Goal: Task Accomplishment & Management: Use online tool/utility

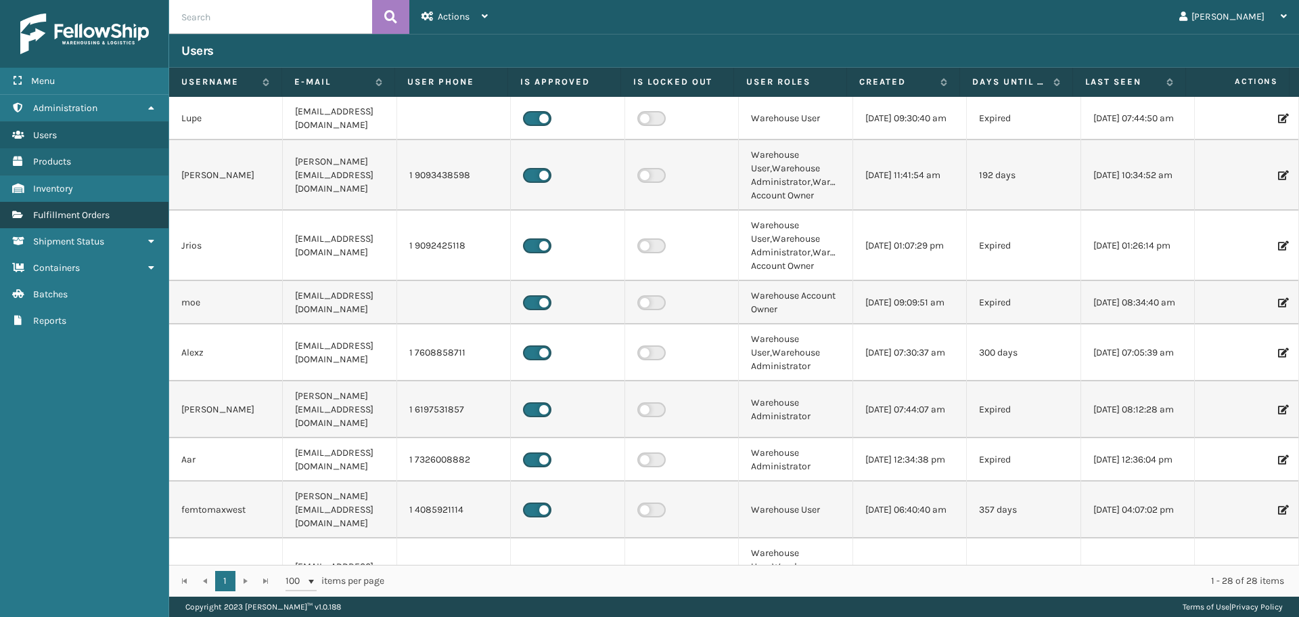
click at [95, 219] on span "Fulfillment Orders" at bounding box center [71, 215] width 76 height 12
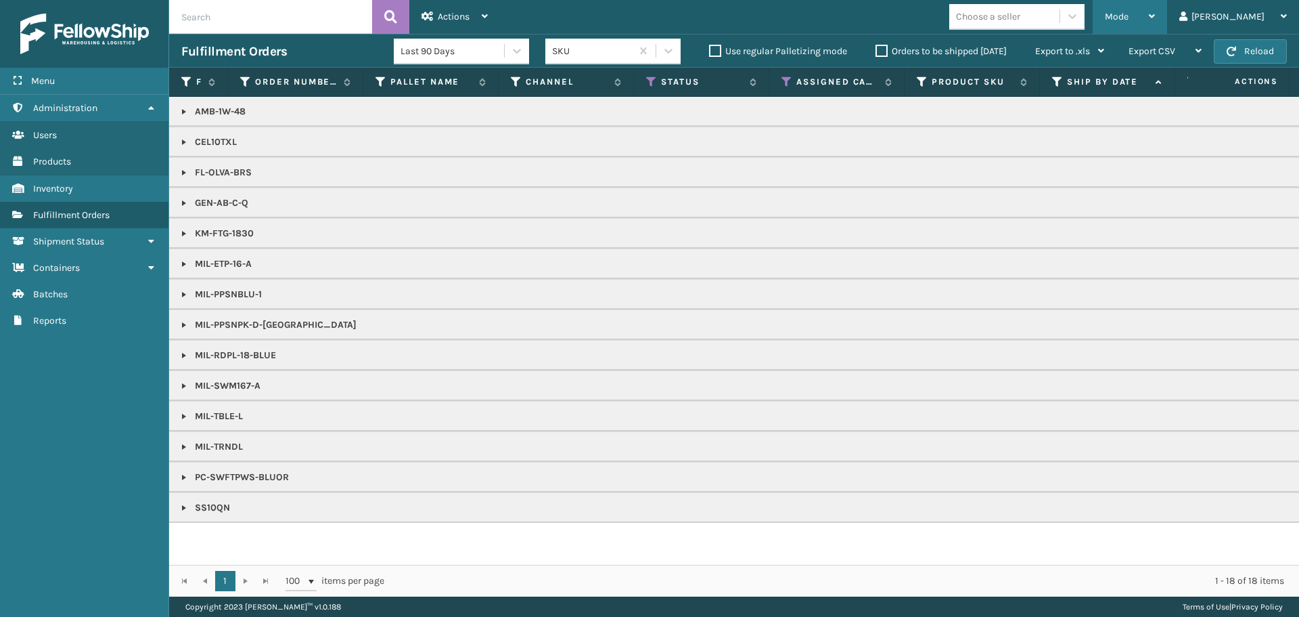
click at [1129, 21] on span "Mode" at bounding box center [1117, 17] width 24 height 12
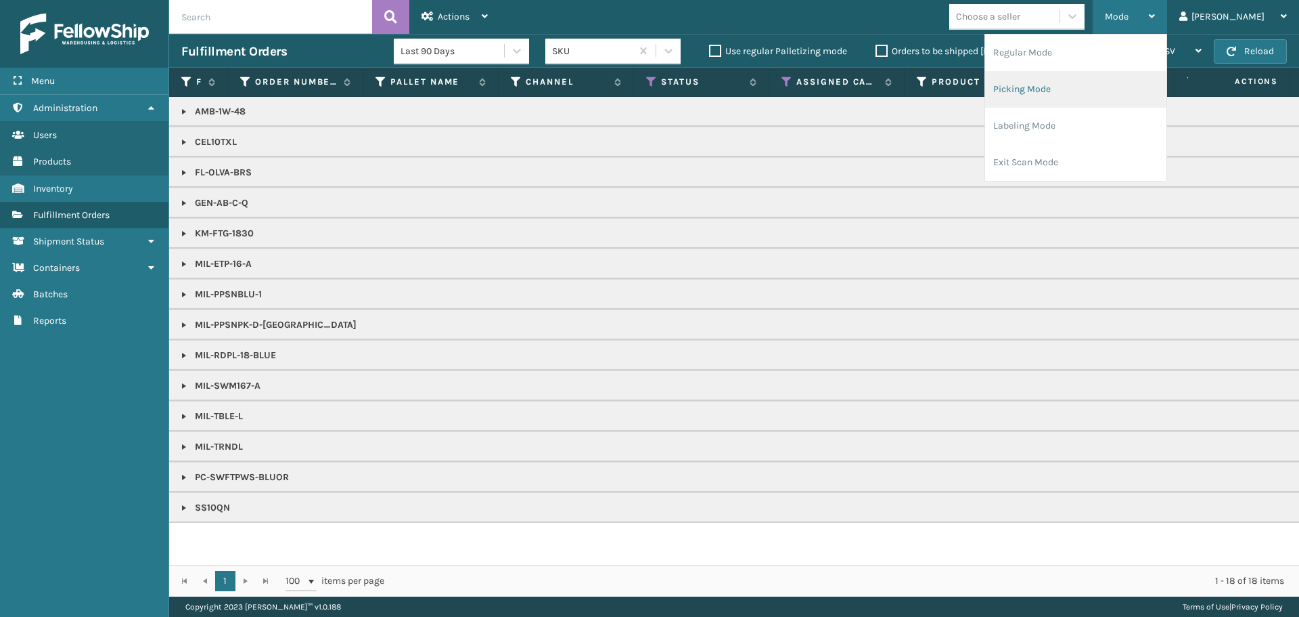
click at [1054, 99] on li "Picking Mode" at bounding box center [1075, 89] width 181 height 37
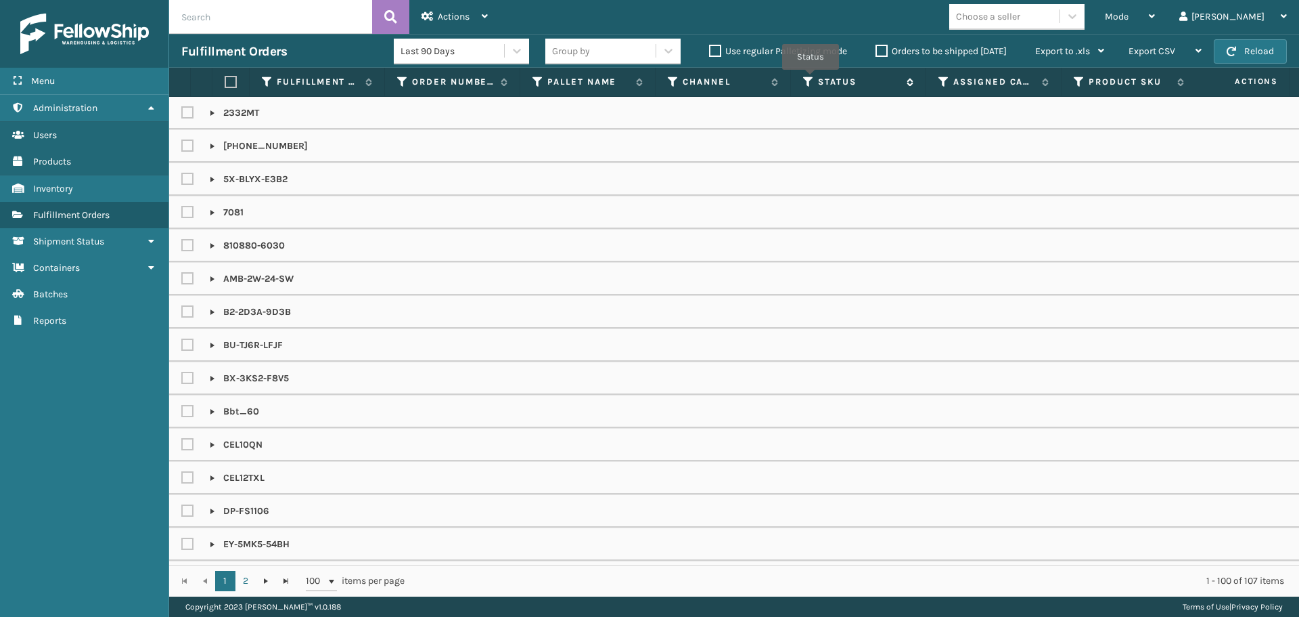
click at [811, 79] on icon at bounding box center [808, 82] width 11 height 12
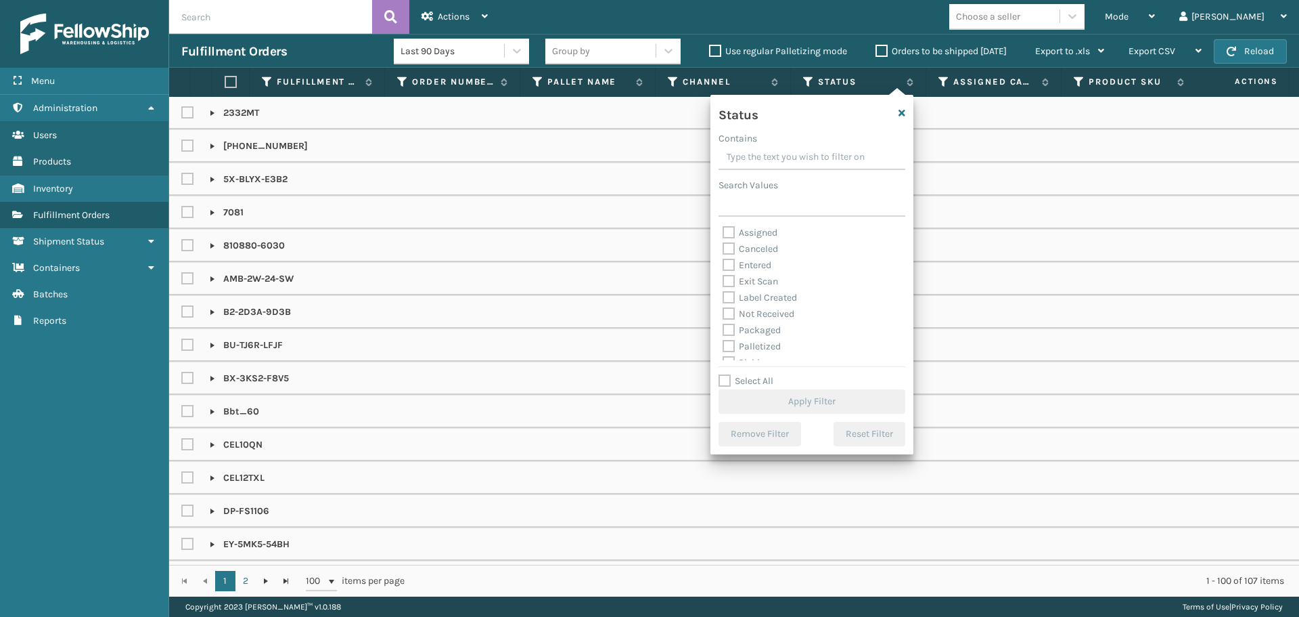
scroll to position [68, 0]
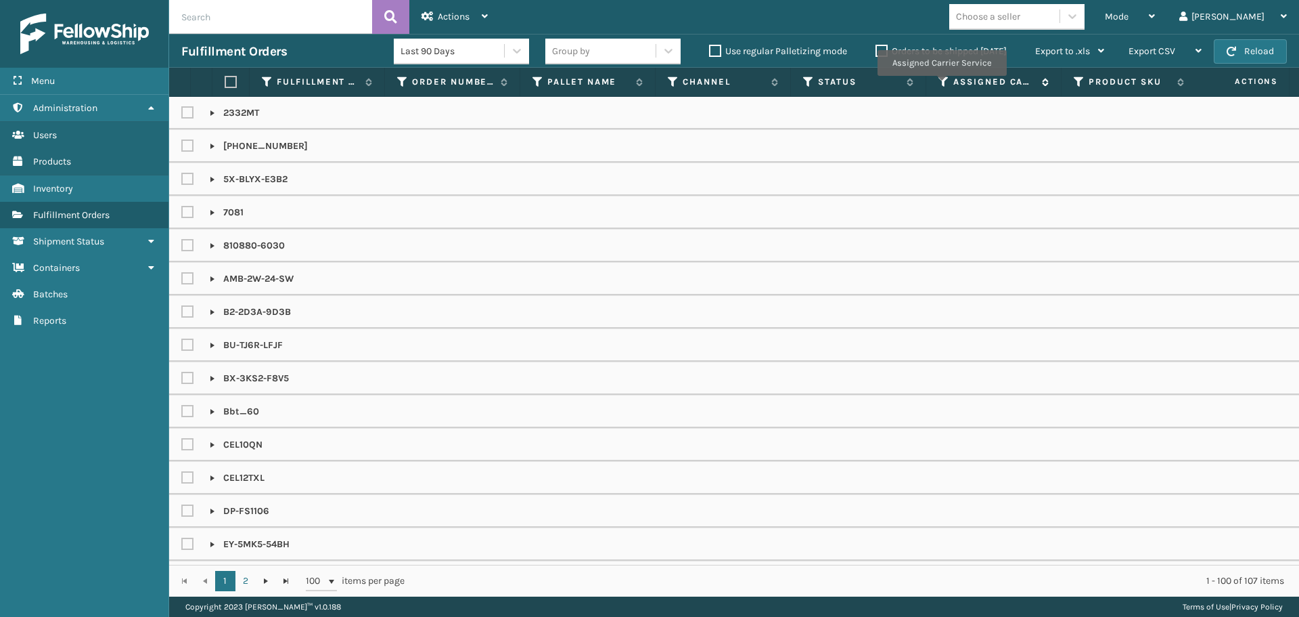
click at [941, 85] on icon at bounding box center [944, 82] width 11 height 12
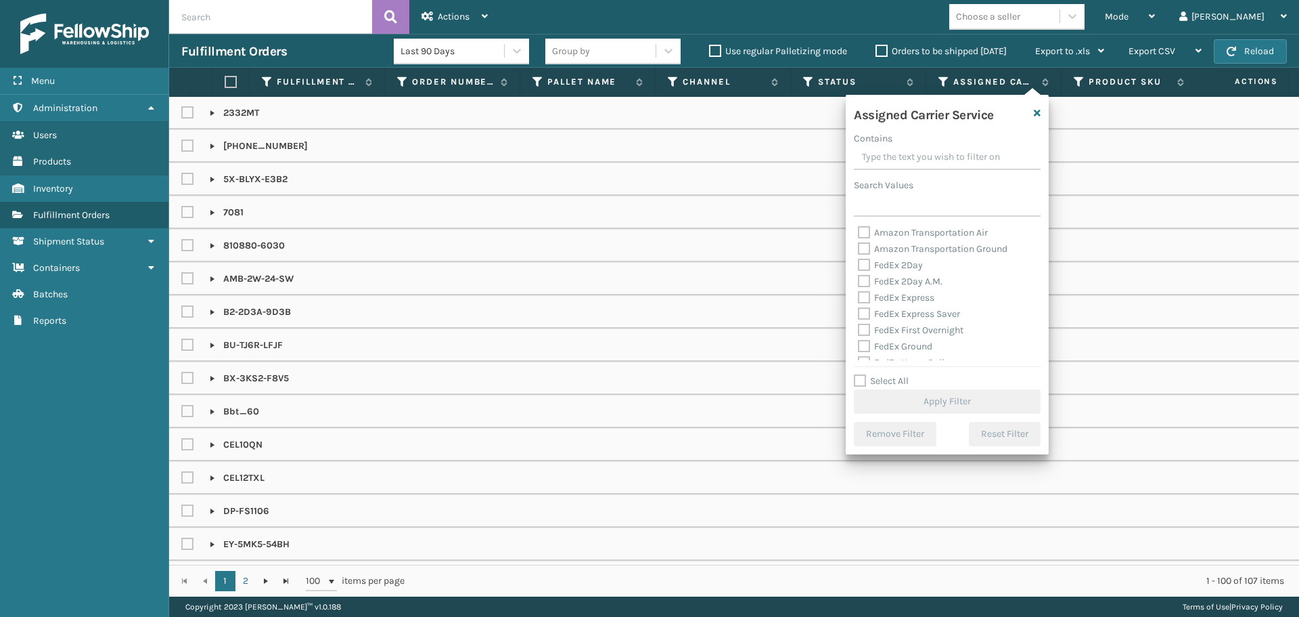
click at [908, 265] on label "FedEx 2Day" at bounding box center [890, 265] width 65 height 12
click at [859, 265] on input "FedEx 2Day" at bounding box center [858, 261] width 1 height 9
checkbox input "true"
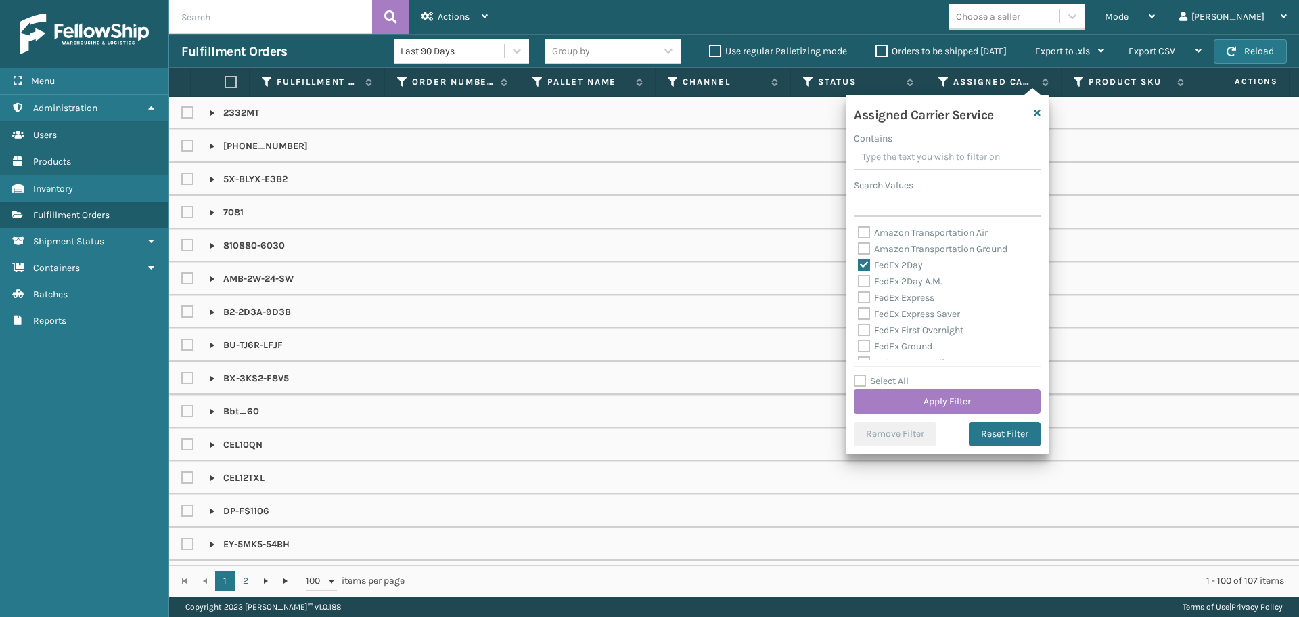
click at [908, 285] on label "FedEx 2Day A.M." at bounding box center [900, 281] width 85 height 12
click at [859, 282] on input "FedEx 2Day A.M." at bounding box center [858, 277] width 1 height 9
checkbox input "true"
click at [910, 303] on div "FedEx Express" at bounding box center [947, 298] width 179 height 16
click at [906, 298] on label "FedEx Express" at bounding box center [896, 298] width 76 height 12
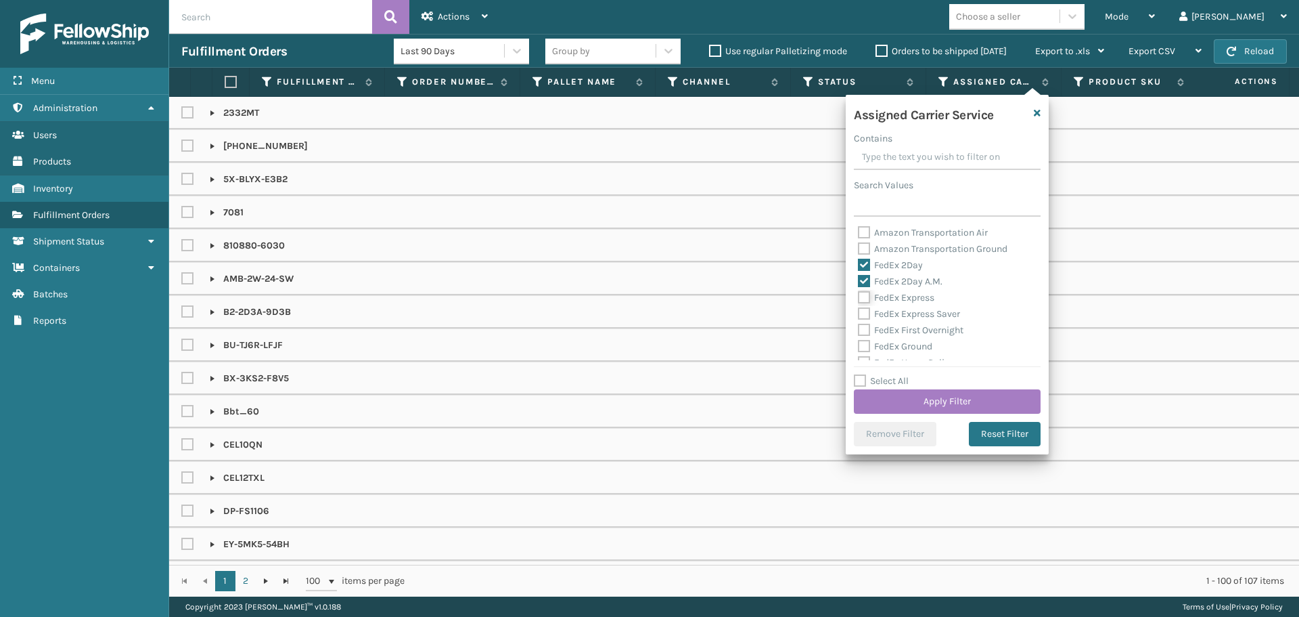
click at [859, 298] on input "FedEx Express" at bounding box center [858, 294] width 1 height 9
checkbox input "true"
click at [916, 320] on div "FedEx Express Saver" at bounding box center [947, 314] width 179 height 16
click at [910, 315] on label "FedEx Express Saver" at bounding box center [909, 314] width 102 height 12
click at [859, 315] on input "FedEx Express Saver" at bounding box center [858, 310] width 1 height 9
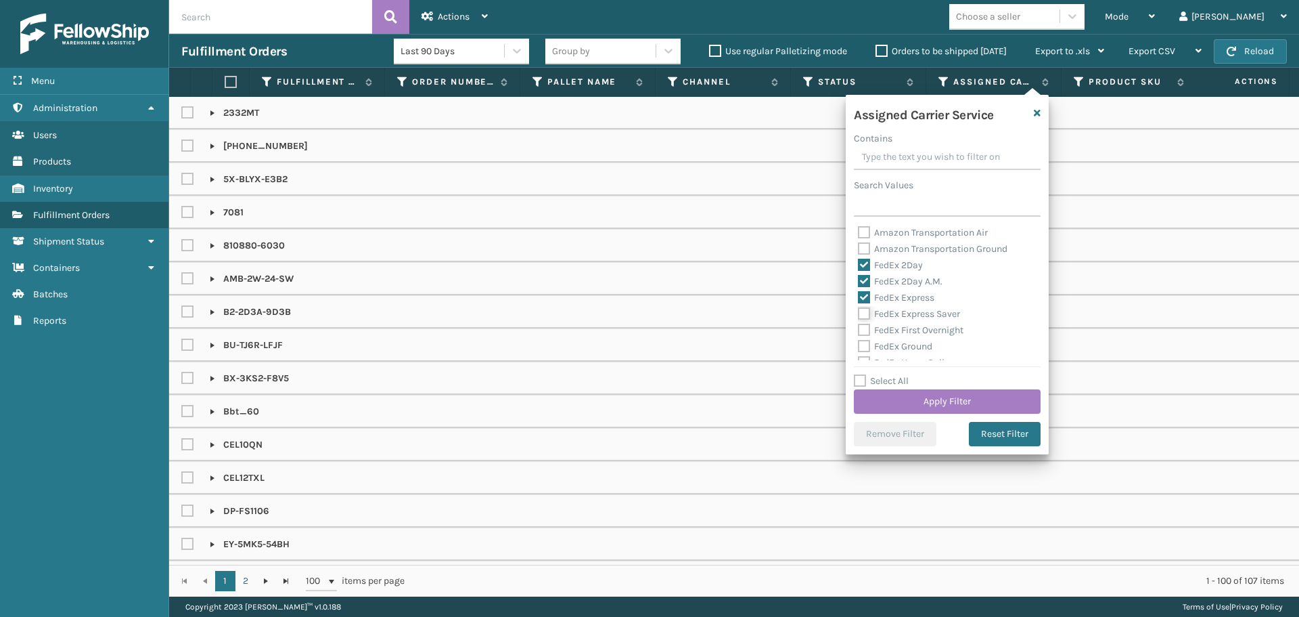
checkbox input "true"
click at [916, 330] on label "FedEx First Overnight" at bounding box center [911, 330] width 106 height 12
click at [859, 330] on input "FedEx First Overnight" at bounding box center [858, 326] width 1 height 9
checkbox input "true"
click at [916, 347] on label "FedEx Ground" at bounding box center [895, 346] width 74 height 12
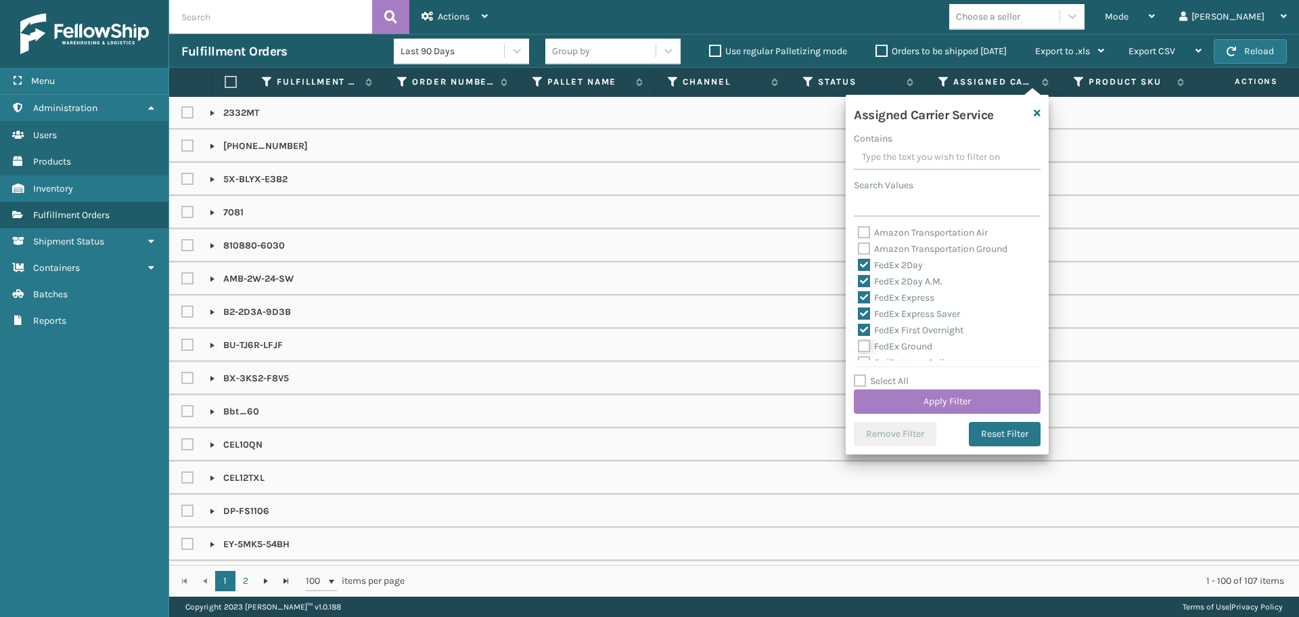
click at [859, 347] on input "FedEx Ground" at bounding box center [858, 342] width 1 height 9
checkbox input "true"
click at [903, 278] on label "FedEx Standard Overnight" at bounding box center [921, 276] width 126 height 12
click at [859, 277] on input "FedEx Standard Overnight" at bounding box center [858, 272] width 1 height 9
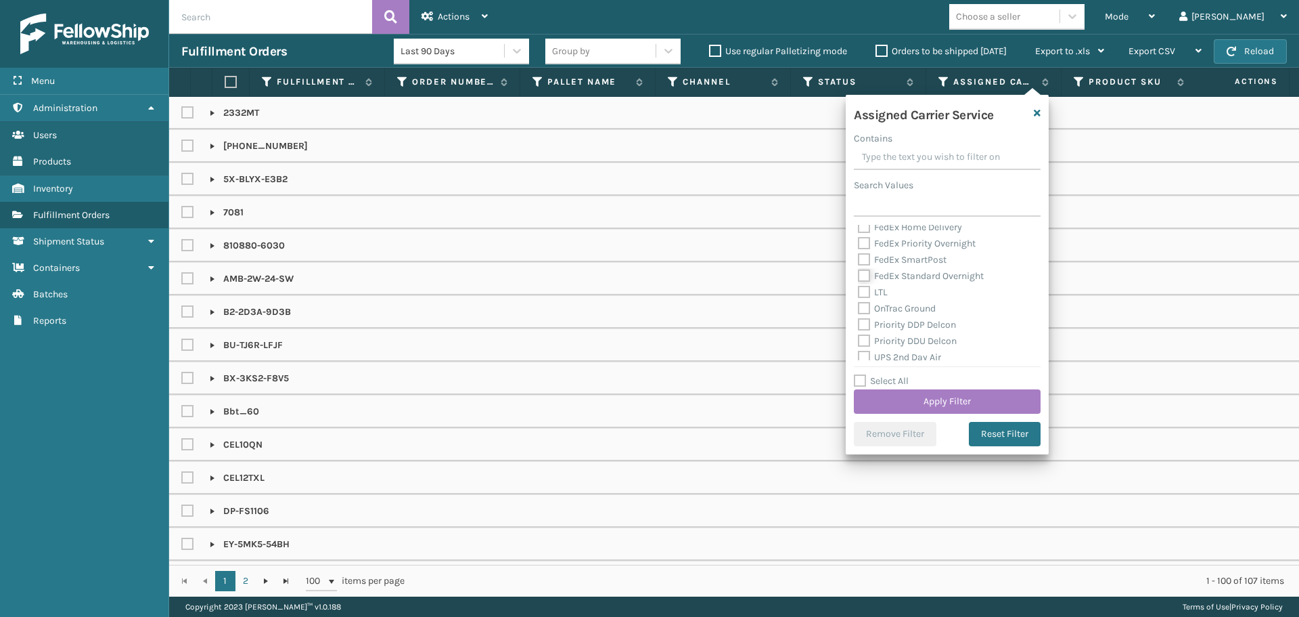
checkbox input "true"
click at [899, 263] on label "FedEx SmartPost" at bounding box center [902, 260] width 89 height 12
click at [859, 261] on input "FedEx SmartPost" at bounding box center [858, 256] width 1 height 9
checkbox input "true"
click at [898, 245] on label "FedEx Priority Overnight" at bounding box center [917, 244] width 118 height 12
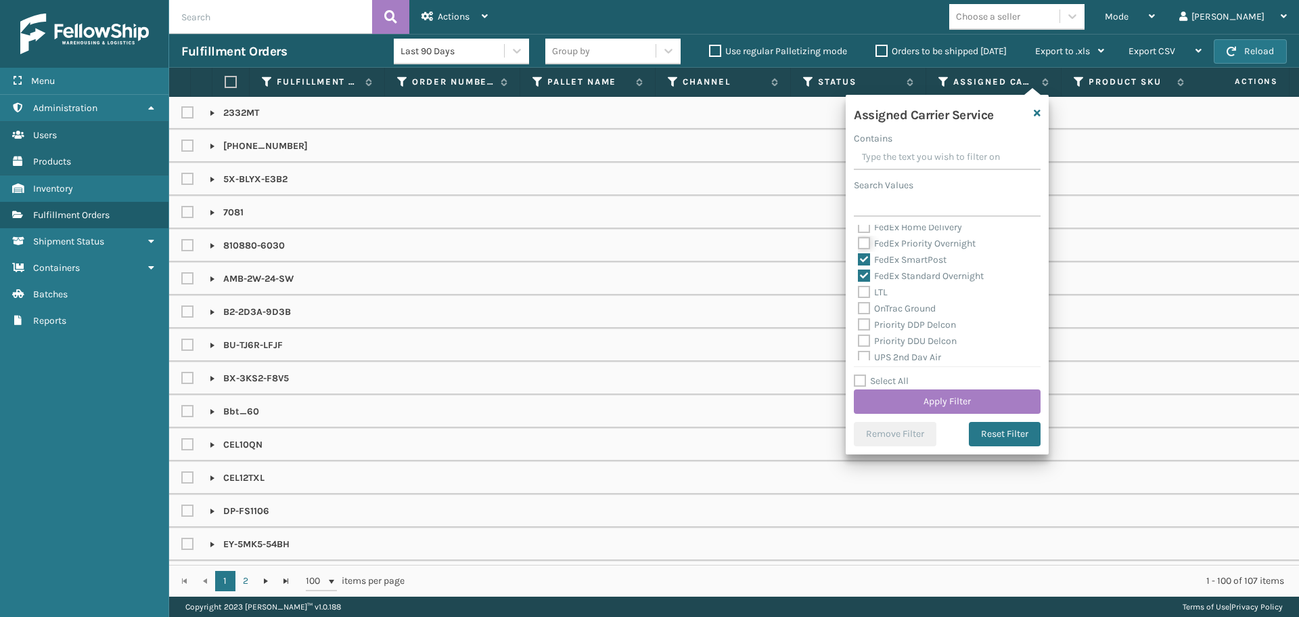
click at [859, 244] on input "FedEx Priority Overnight" at bounding box center [858, 240] width 1 height 9
checkbox input "true"
click at [895, 294] on label "FedEx Home Delivery" at bounding box center [910, 295] width 104 height 12
click at [859, 294] on input "FedEx Home Delivery" at bounding box center [858, 291] width 1 height 9
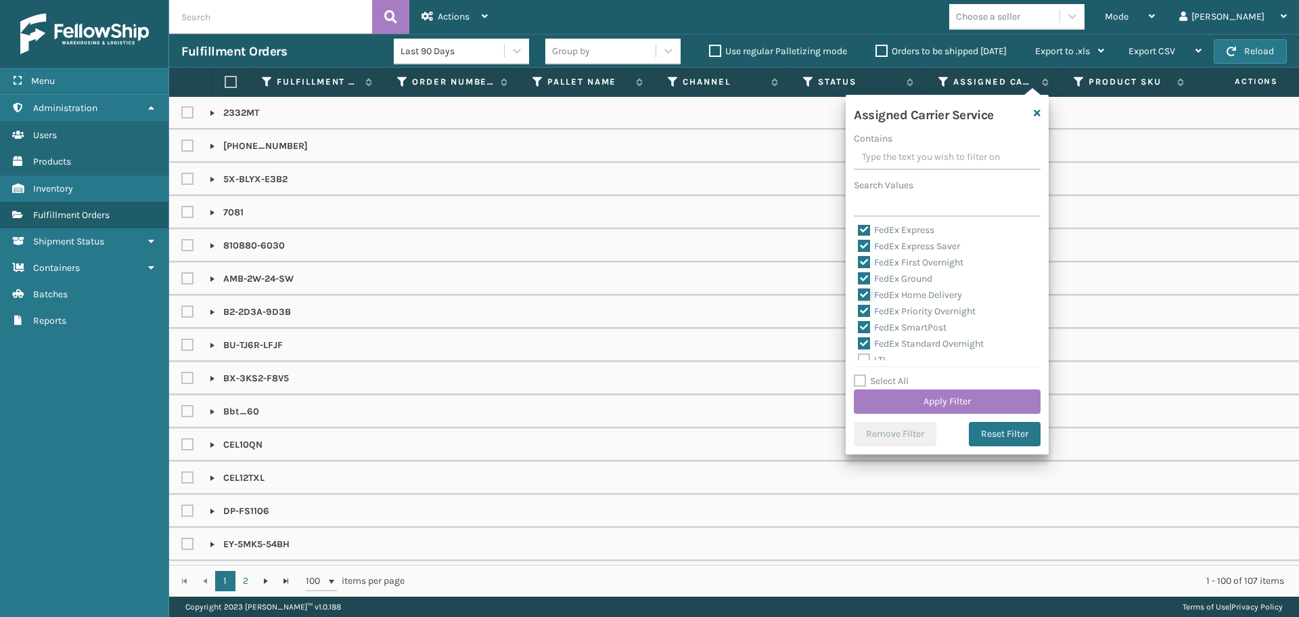
checkbox input "true"
click at [935, 397] on button "Apply Filter" at bounding box center [947, 401] width 187 height 24
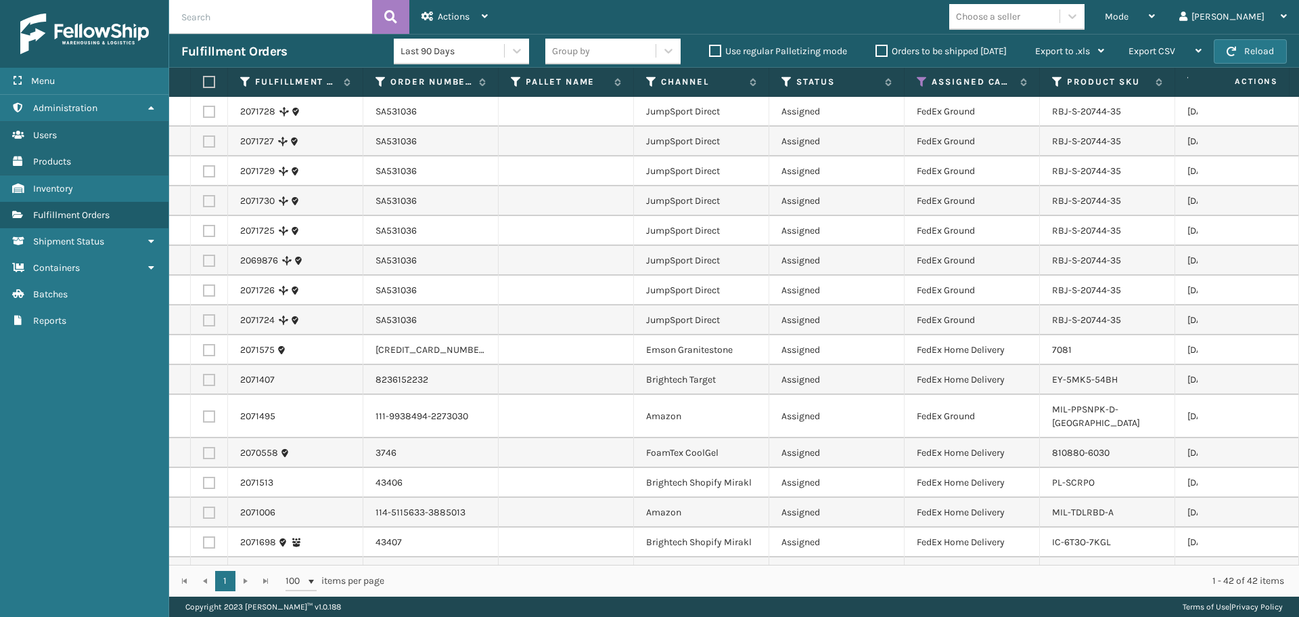
click at [204, 74] on th at bounding box center [209, 82] width 37 height 29
click at [208, 78] on th at bounding box center [209, 82] width 37 height 29
click at [211, 80] on label at bounding box center [207, 82] width 8 height 12
click at [204, 80] on input "checkbox" at bounding box center [203, 82] width 1 height 9
checkbox input "true"
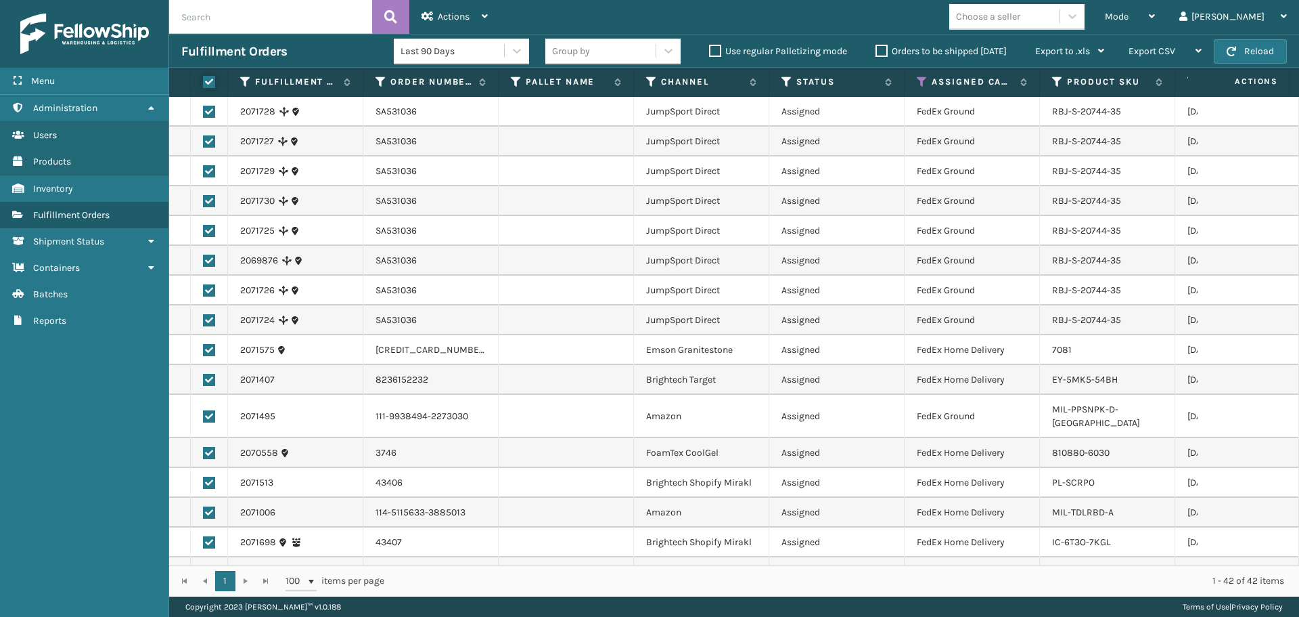
checkbox input "true"
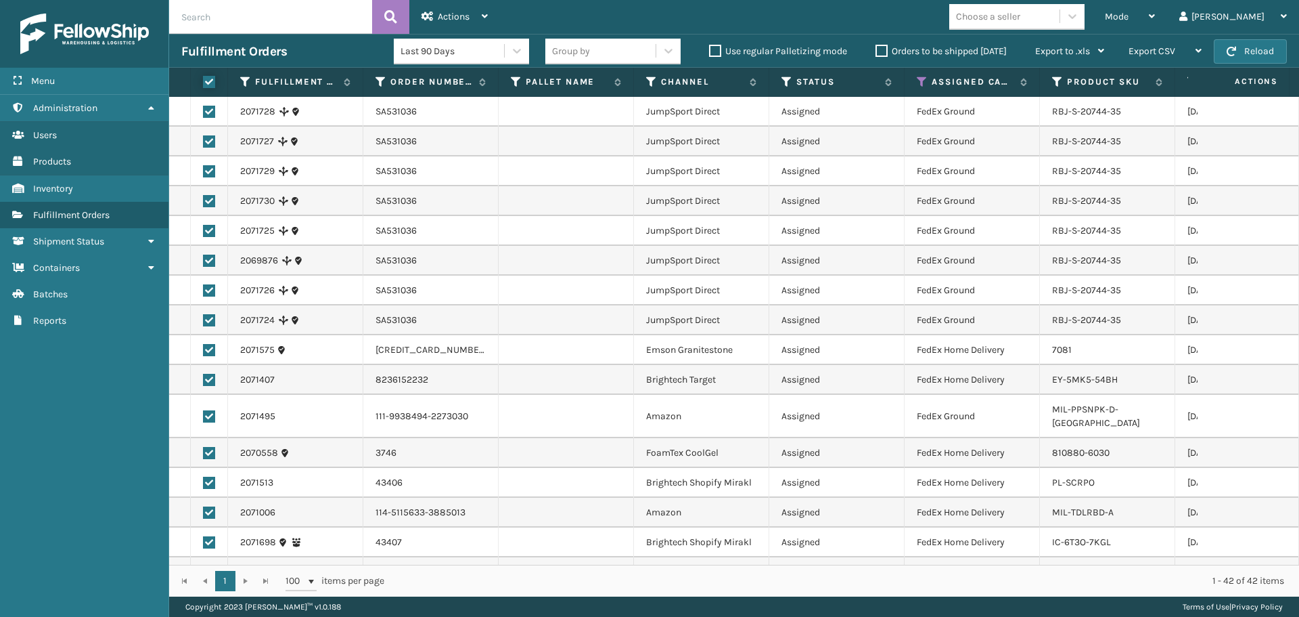
checkbox input "true"
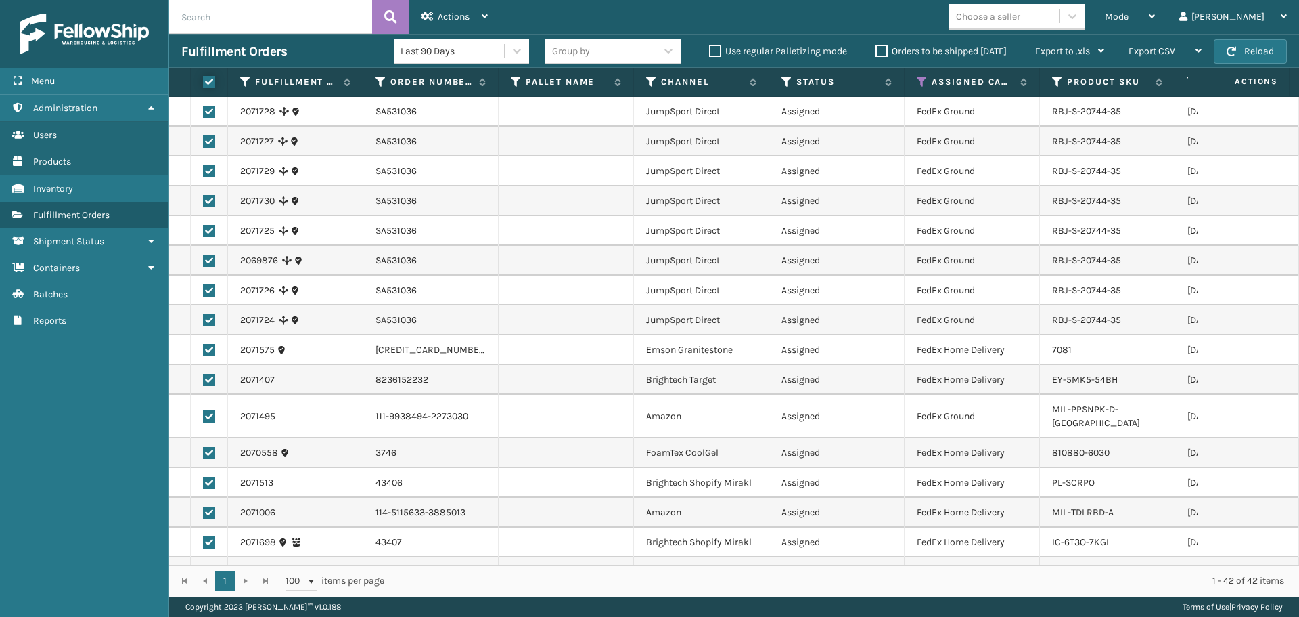
checkbox input "true"
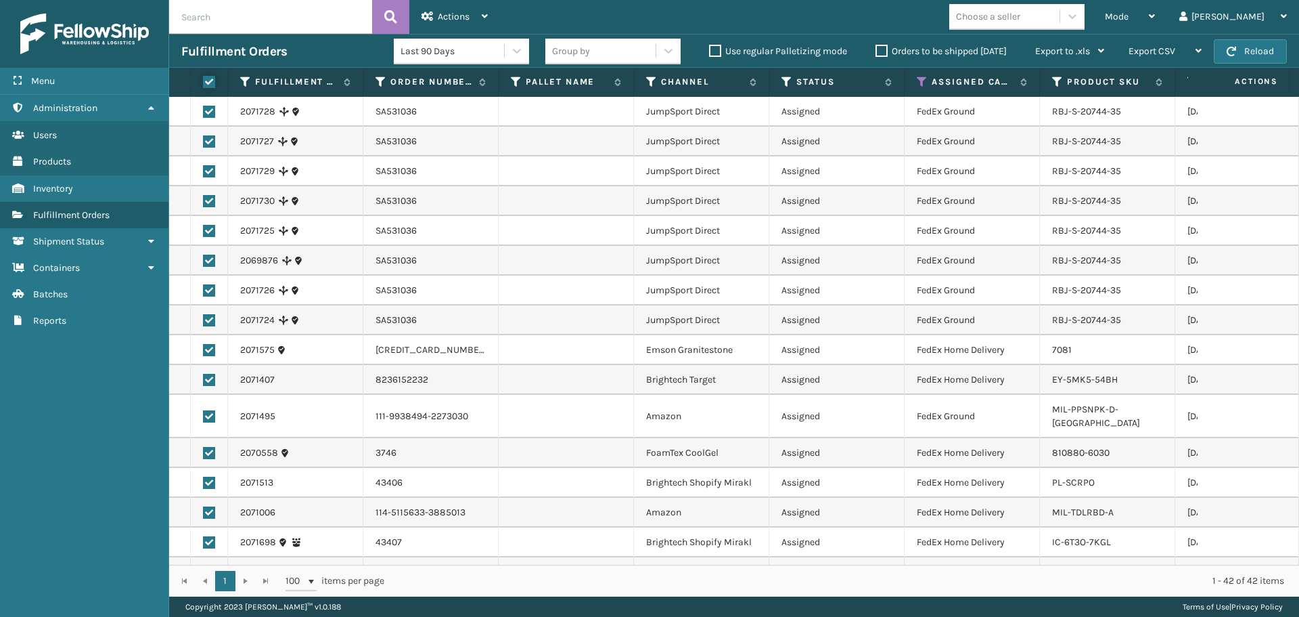
checkbox input "true"
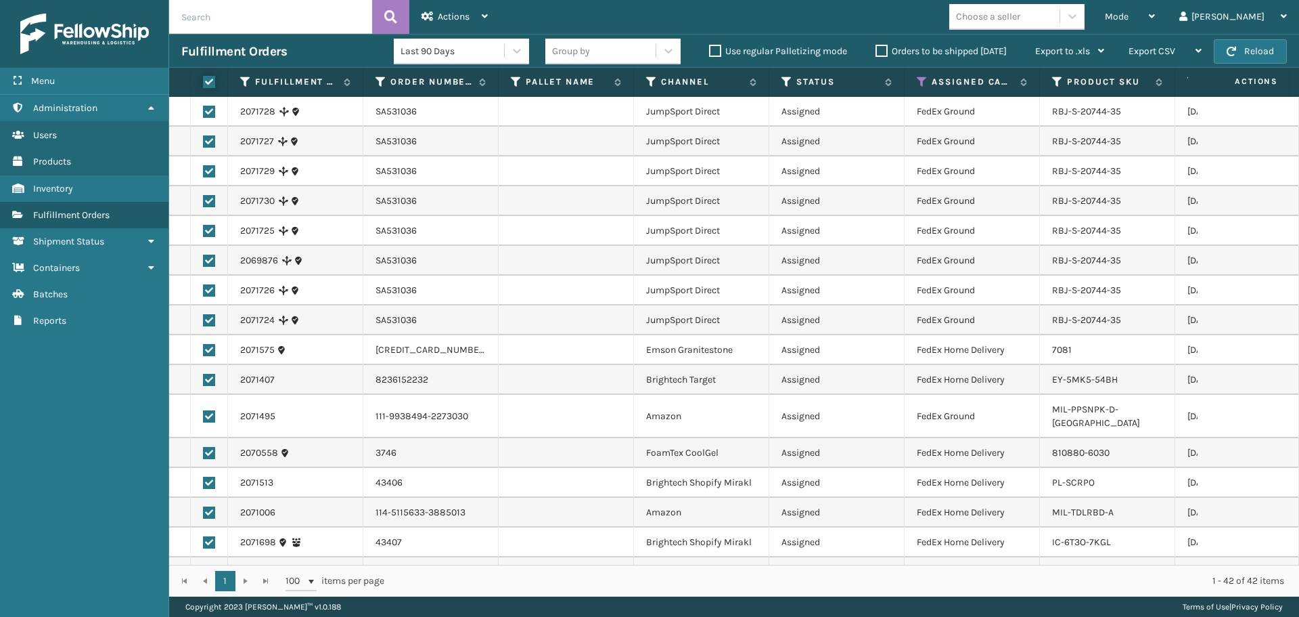
checkbox input "true"
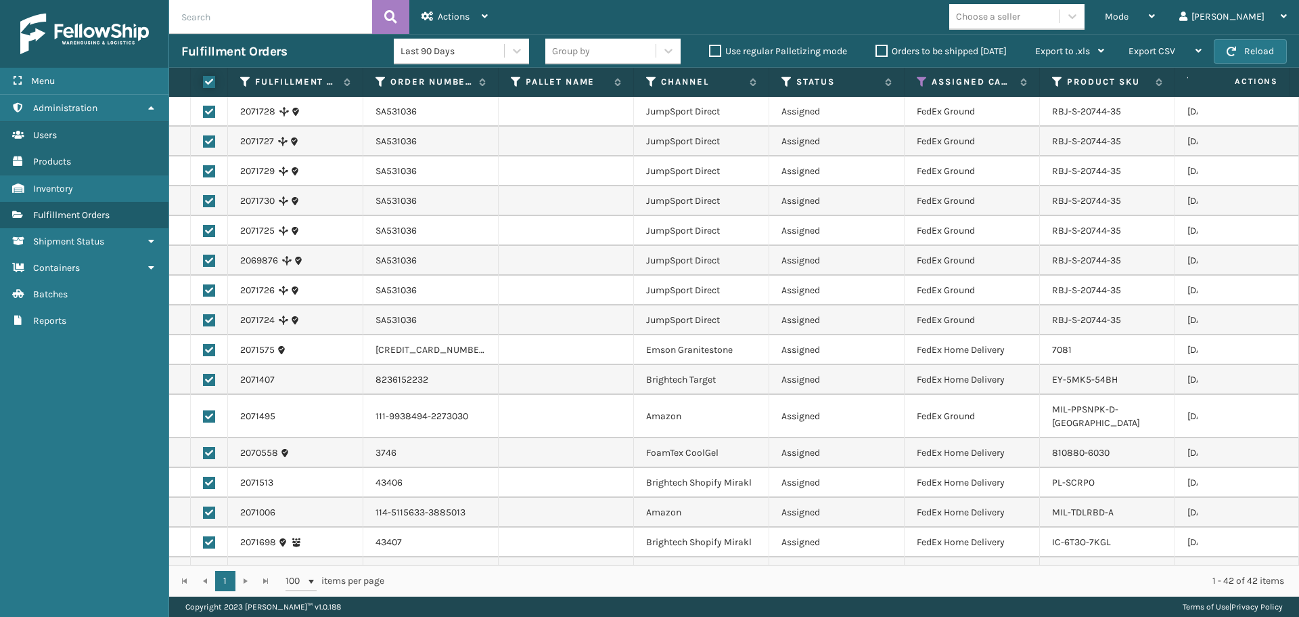
checkbox input "true"
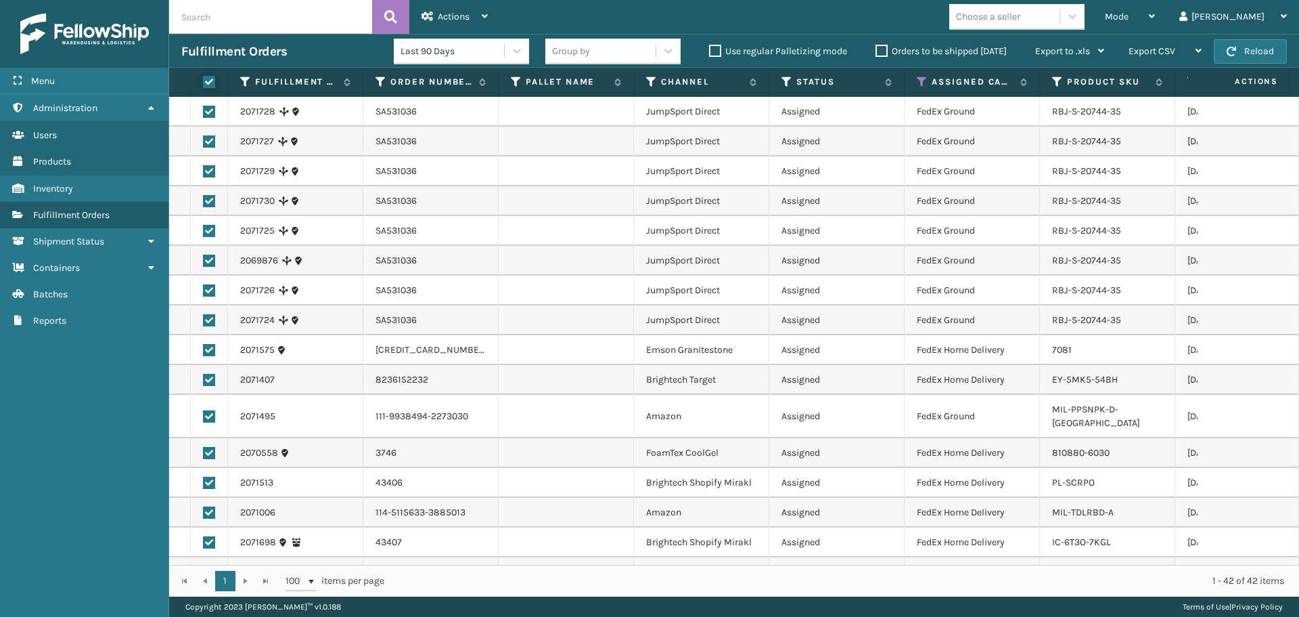
checkbox input "true"
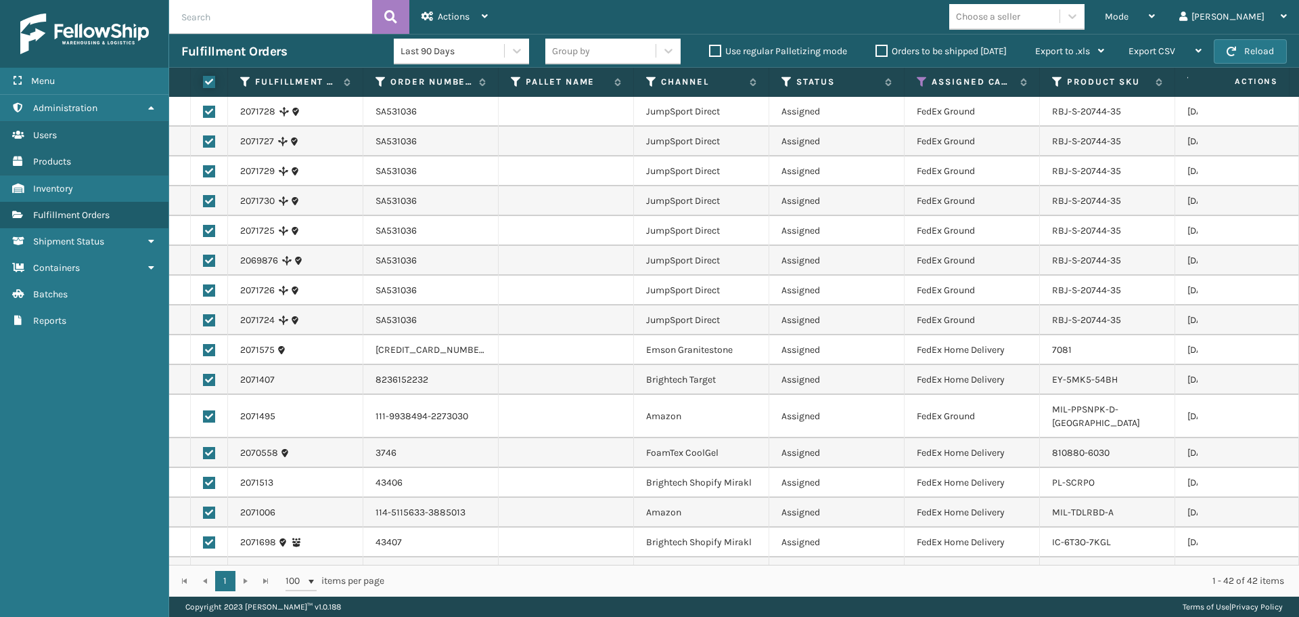
checkbox input "true"
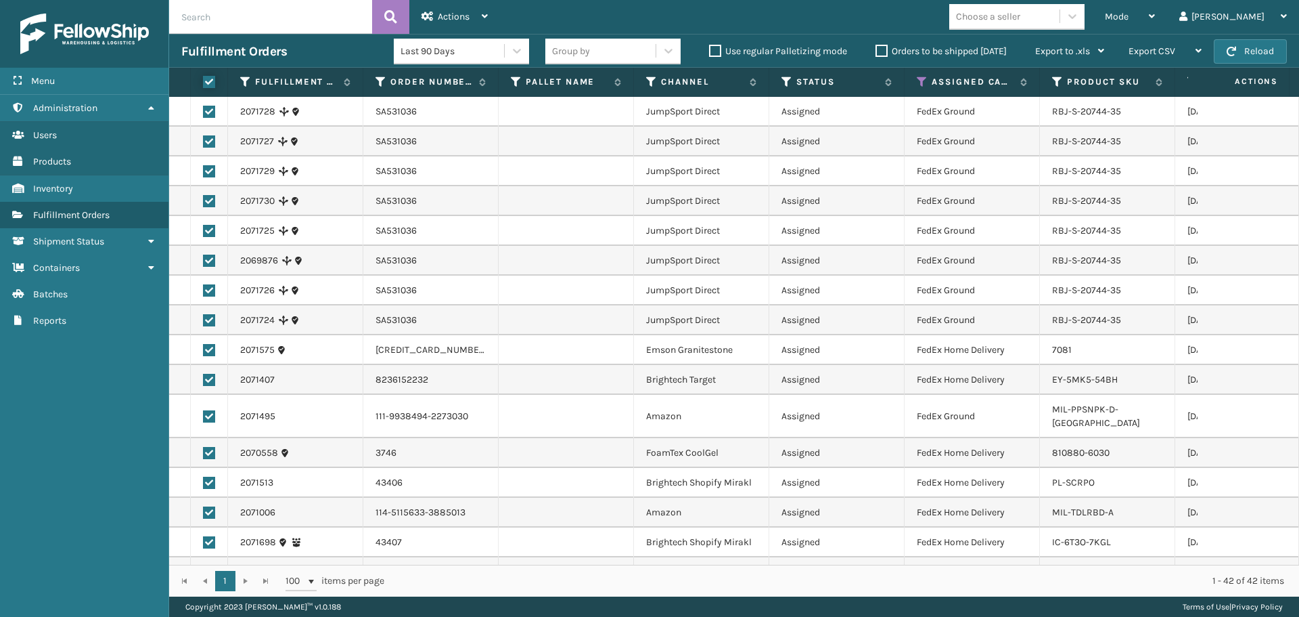
checkbox input "true"
click at [420, 17] on div "Actions Settings Remove All Filters Export Labels Create Picking Batch" at bounding box center [454, 17] width 91 height 34
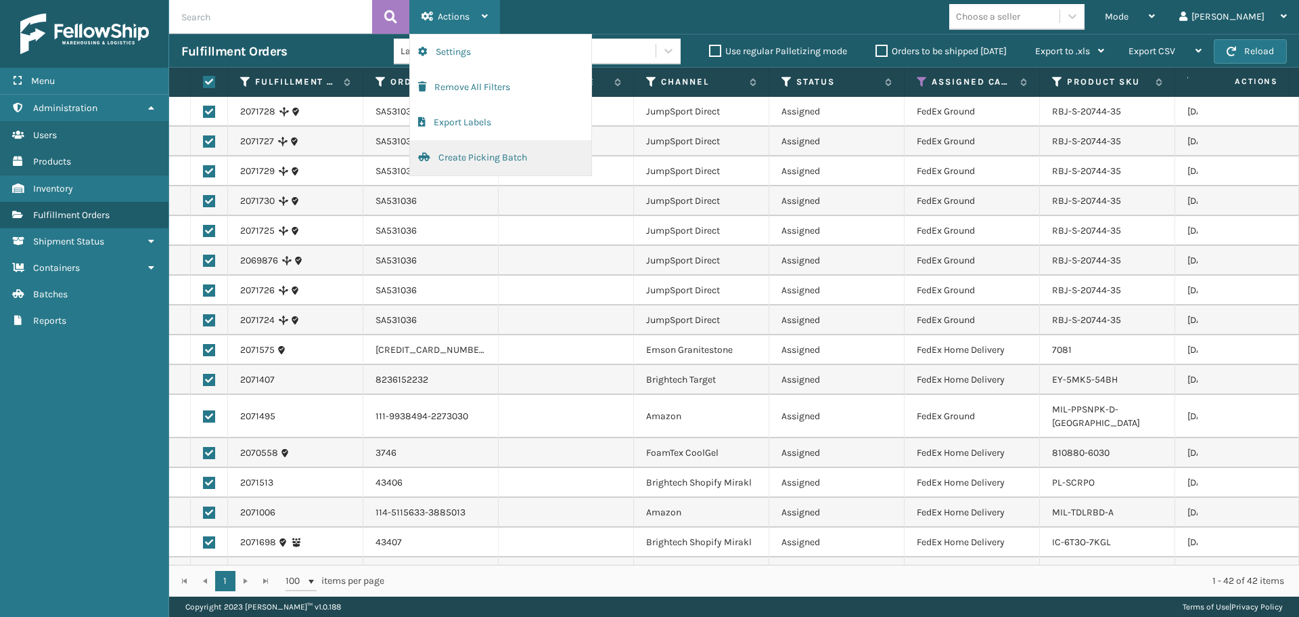
click at [485, 166] on button "Create Picking Batch" at bounding box center [500, 157] width 181 height 35
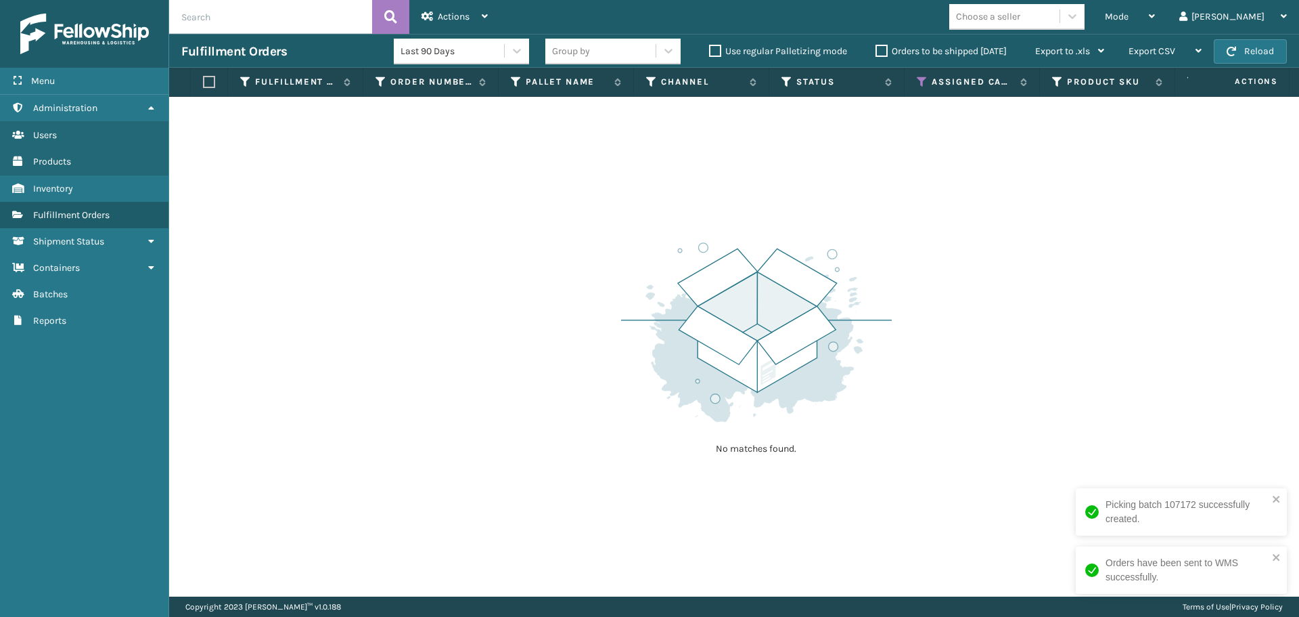
click at [1021, 21] on div "Choose a seller" at bounding box center [988, 16] width 64 height 14
click at [920, 79] on icon at bounding box center [922, 82] width 11 height 12
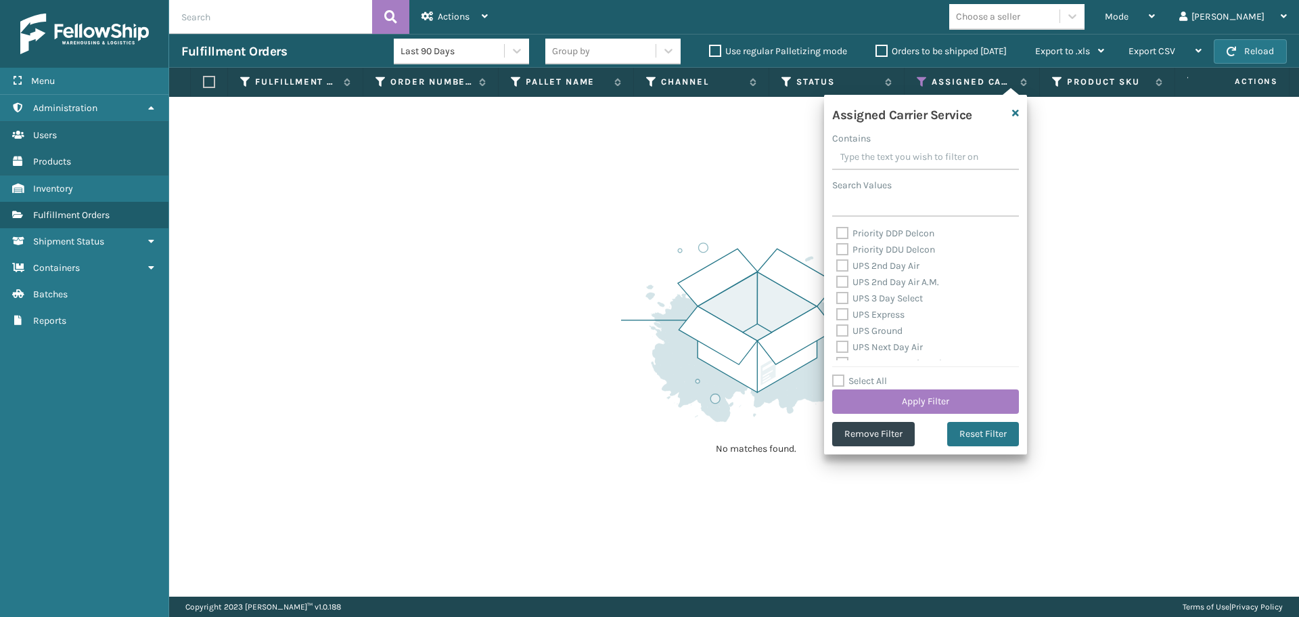
scroll to position [203, 0]
click at [874, 289] on label "UPS 2nd Day Air" at bounding box center [877, 290] width 83 height 12
click at [837, 289] on input "UPS 2nd Day Air" at bounding box center [836, 286] width 1 height 9
checkbox input "true"
click at [874, 307] on label "UPS 2nd Day Air A.M." at bounding box center [887, 306] width 103 height 12
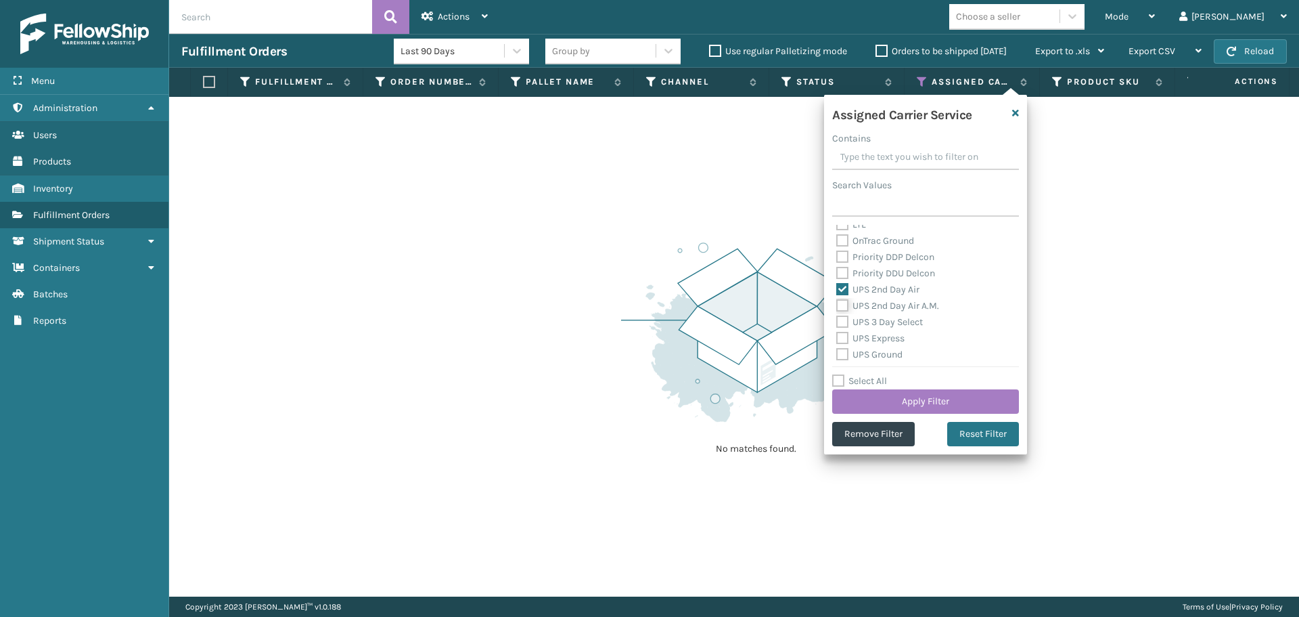
click at [837, 307] on input "UPS 2nd Day Air A.M." at bounding box center [836, 302] width 1 height 9
checkbox input "true"
click at [874, 320] on label "UPS 3 Day Select" at bounding box center [879, 322] width 87 height 12
click at [837, 320] on input "UPS 3 Day Select" at bounding box center [836, 318] width 1 height 9
checkbox input "true"
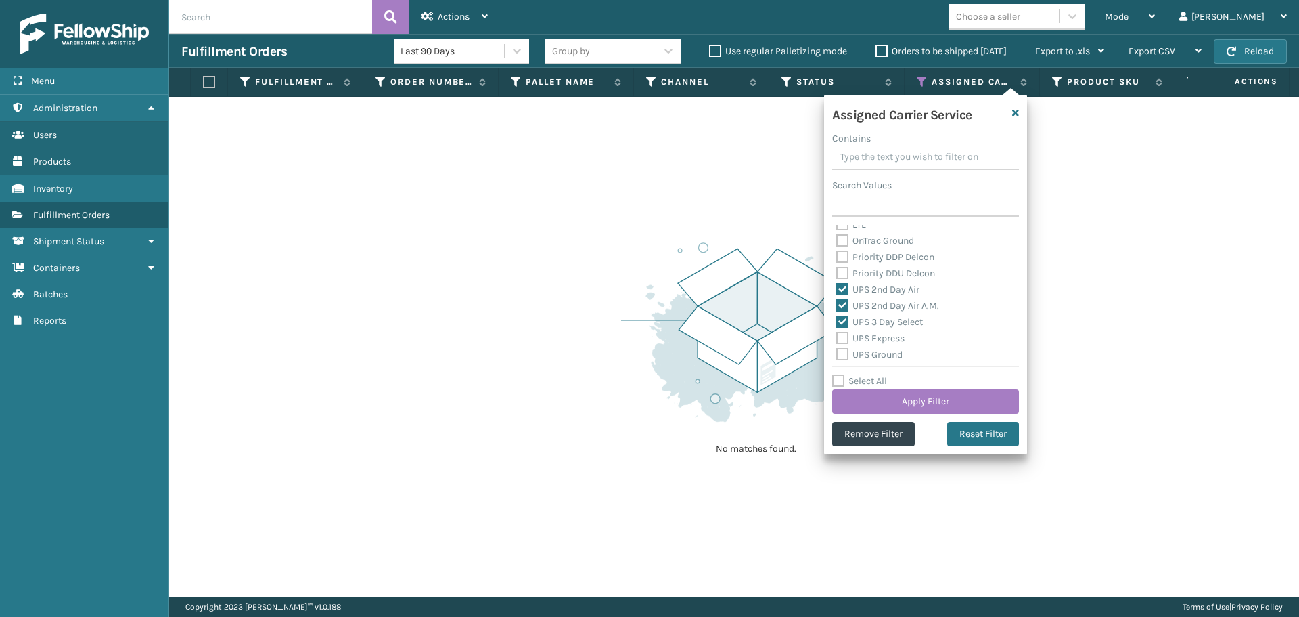
click at [876, 337] on label "UPS Express" at bounding box center [870, 338] width 68 height 12
click at [837, 337] on input "UPS Express" at bounding box center [836, 334] width 1 height 9
checkbox input "true"
click at [878, 353] on label "UPS Ground" at bounding box center [869, 355] width 66 height 12
click at [837, 353] on input "UPS Ground" at bounding box center [836, 351] width 1 height 9
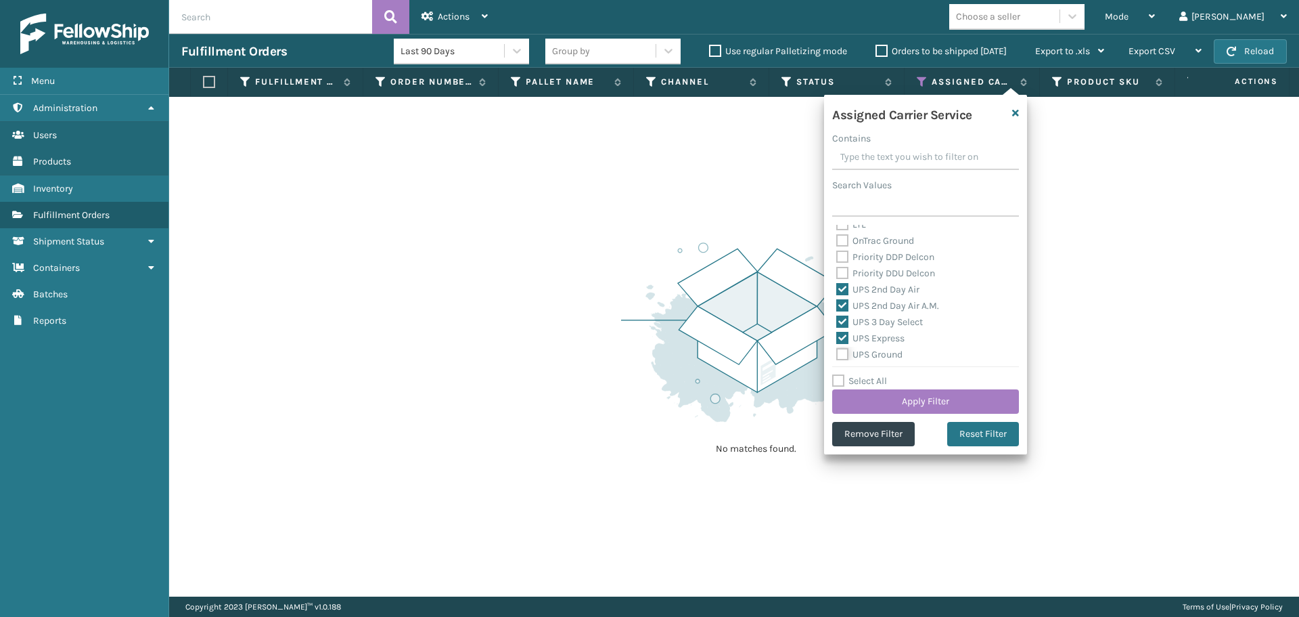
checkbox input "true"
click at [853, 300] on label "UPS Next Day Air" at bounding box center [879, 303] width 87 height 12
click at [837, 300] on input "UPS Next Day Air" at bounding box center [836, 299] width 1 height 9
checkbox input "true"
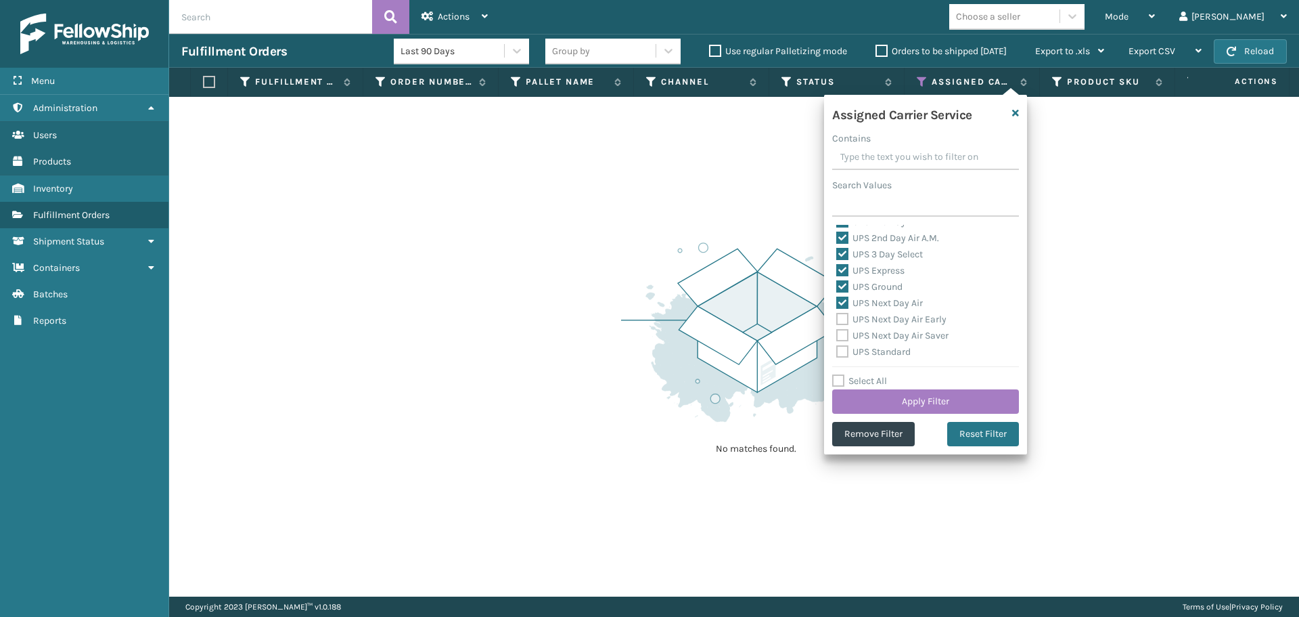
click at [864, 324] on label "UPS Next Day Air Early" at bounding box center [891, 319] width 110 height 12
click at [837, 320] on input "UPS Next Day Air Early" at bounding box center [836, 315] width 1 height 9
checkbox input "true"
click at [869, 336] on label "UPS Next Day Air Saver" at bounding box center [892, 336] width 112 height 12
click at [837, 336] on input "UPS Next Day Air Saver" at bounding box center [836, 332] width 1 height 9
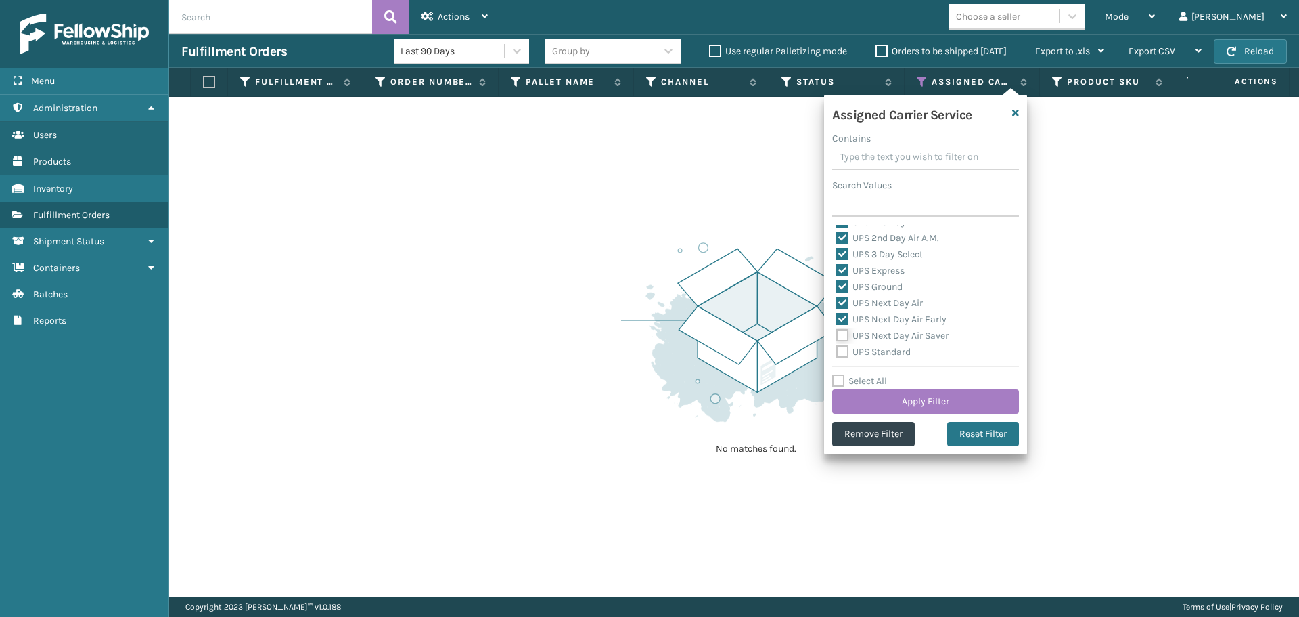
checkbox input "true"
click at [872, 347] on label "UPS Standard" at bounding box center [873, 352] width 74 height 12
click at [837, 347] on input "UPS Standard" at bounding box center [836, 348] width 1 height 9
checkbox input "true"
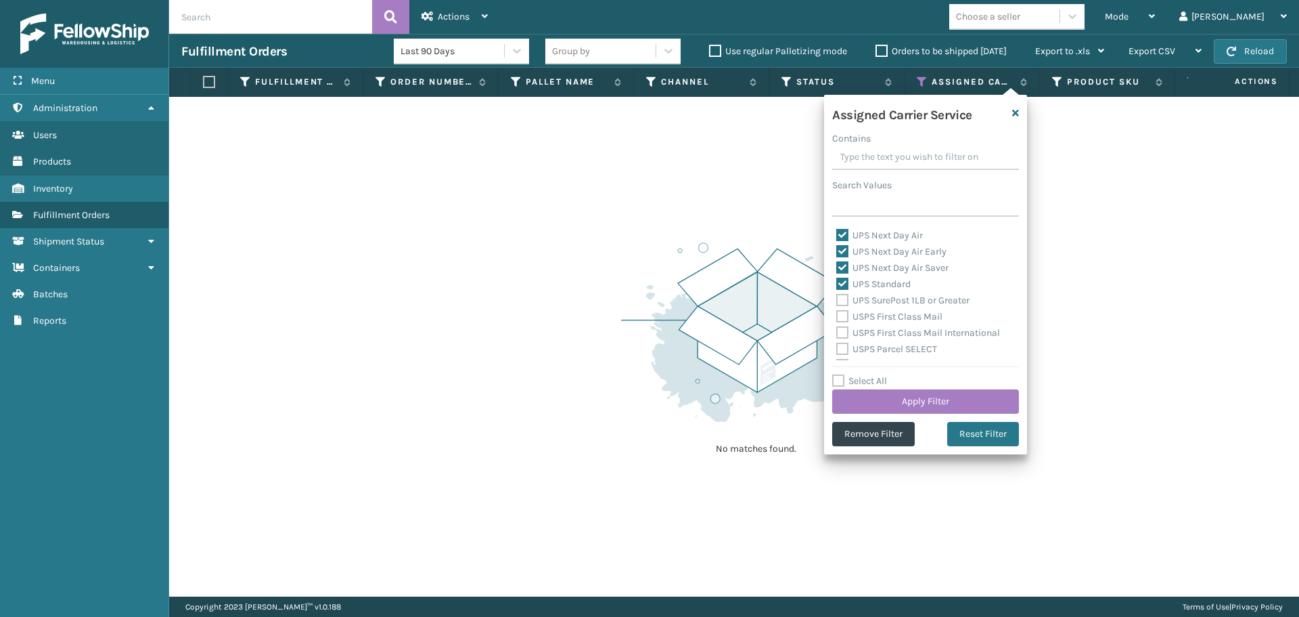
click at [873, 303] on label "UPS SurePost 1LB or Greater" at bounding box center [902, 300] width 133 height 12
click at [837, 301] on input "UPS SurePost 1LB or Greater" at bounding box center [836, 296] width 1 height 9
checkbox input "true"
click at [905, 393] on button "Apply Filter" at bounding box center [925, 401] width 187 height 24
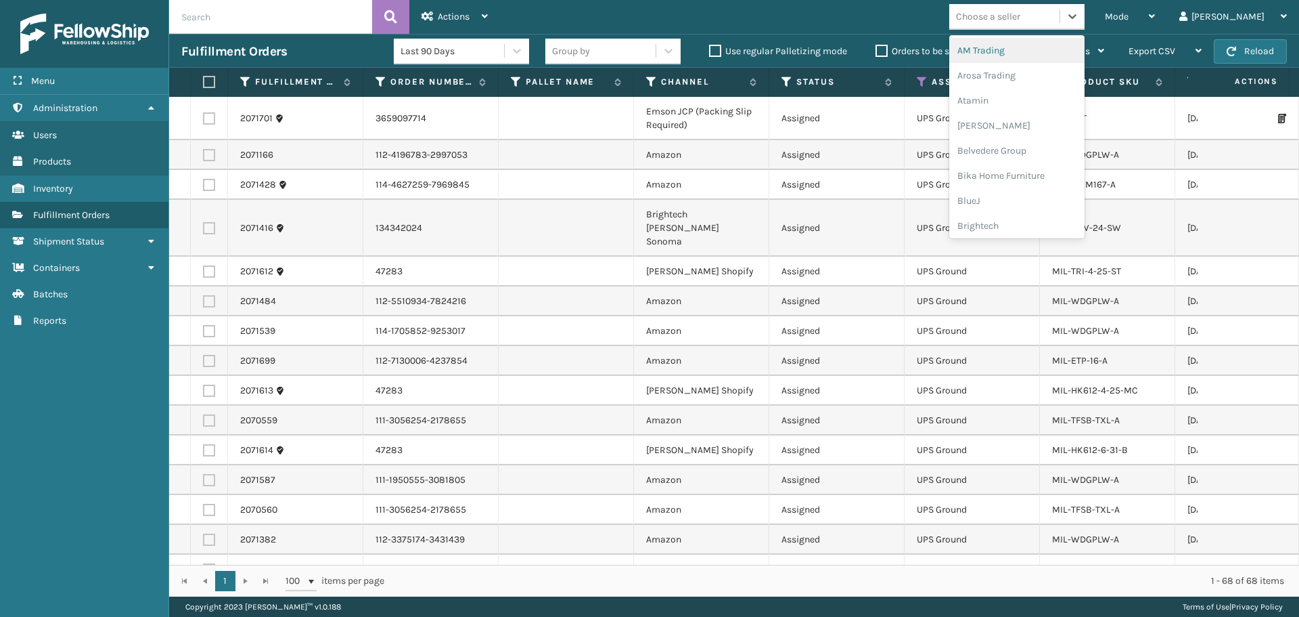
click at [1060, 15] on div "Choose a seller" at bounding box center [1005, 16] width 110 height 22
click at [1051, 120] on div "LifePro Fitness" at bounding box center [1017, 122] width 135 height 25
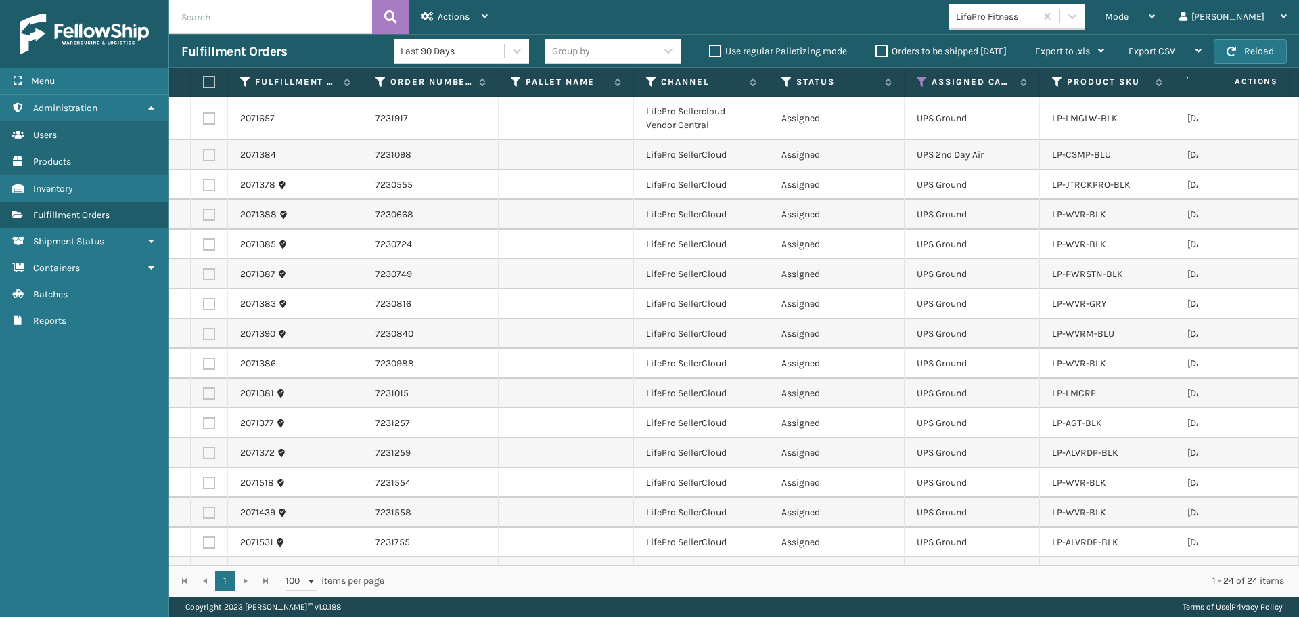
click at [211, 85] on label at bounding box center [207, 82] width 8 height 12
click at [204, 85] on input "checkbox" at bounding box center [203, 82] width 1 height 9
checkbox input "true"
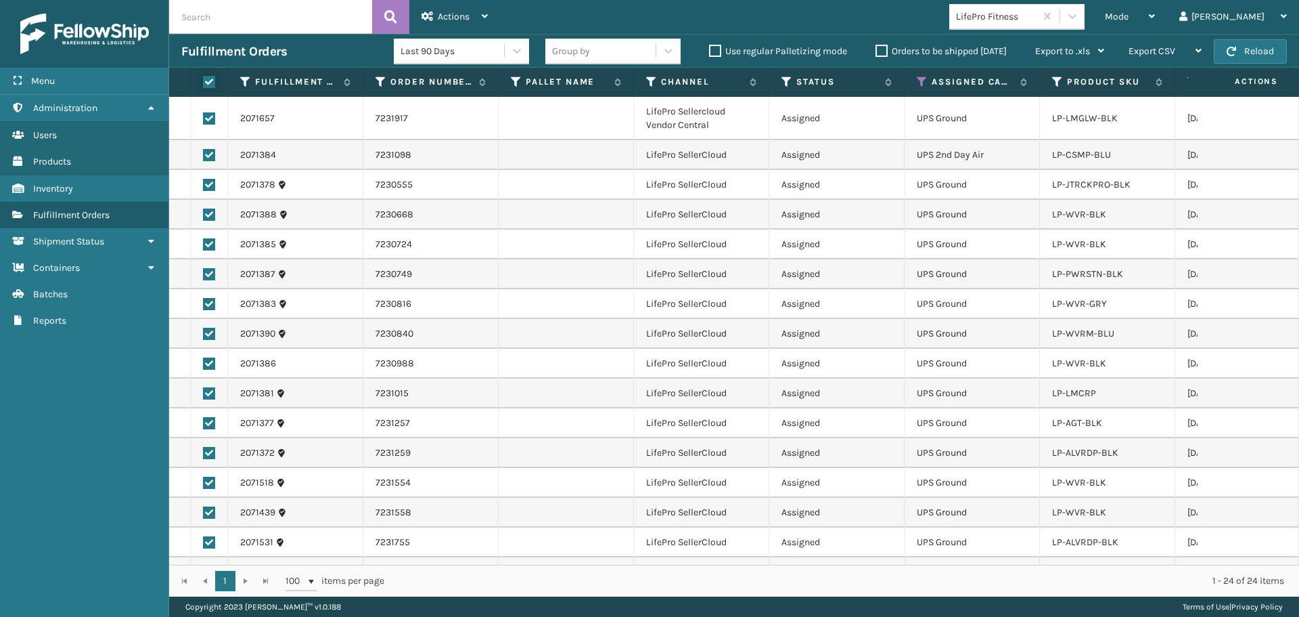
checkbox input "true"
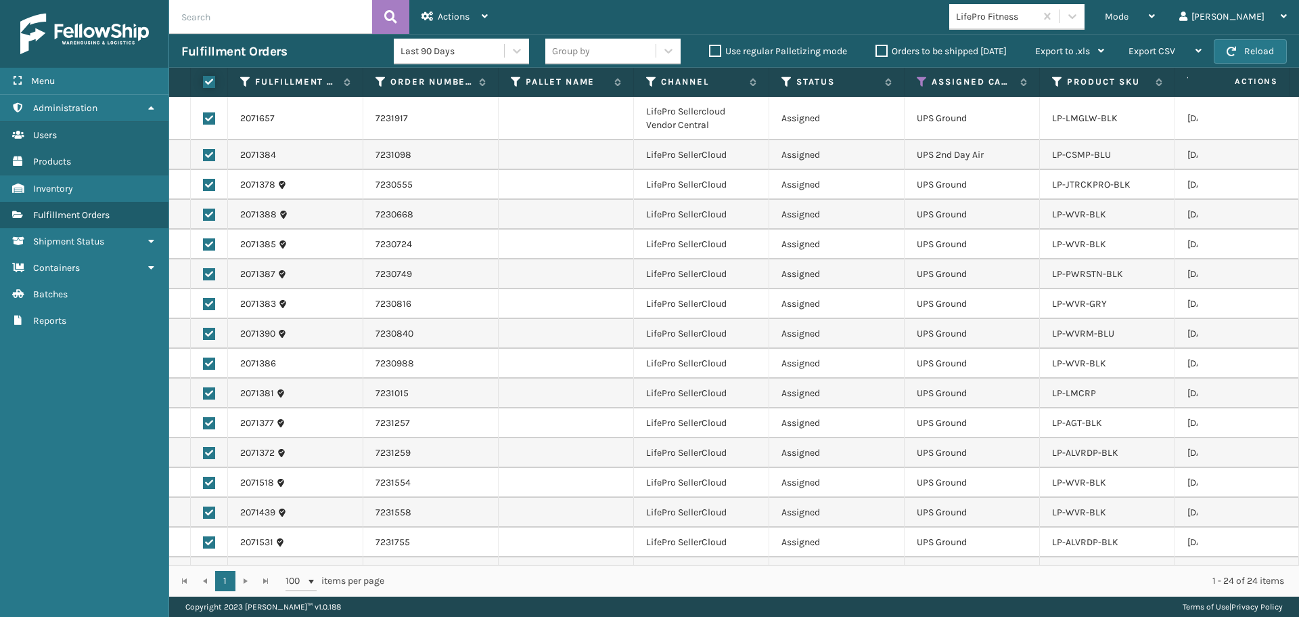
checkbox input "true"
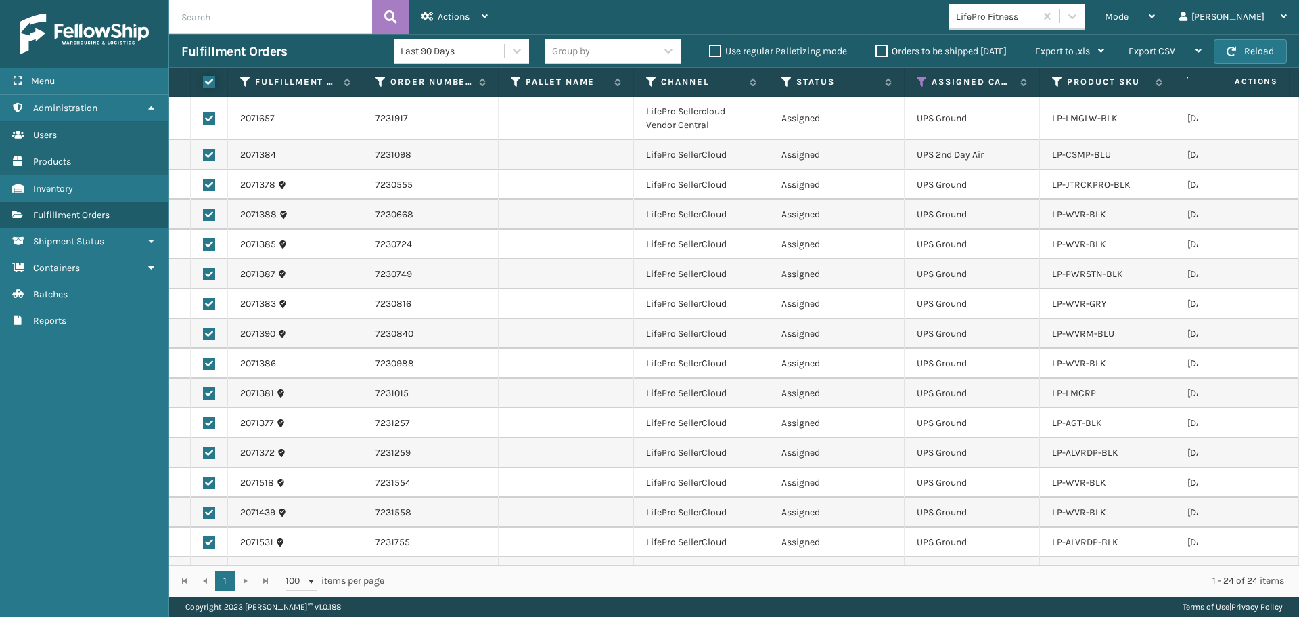
checkbox input "true"
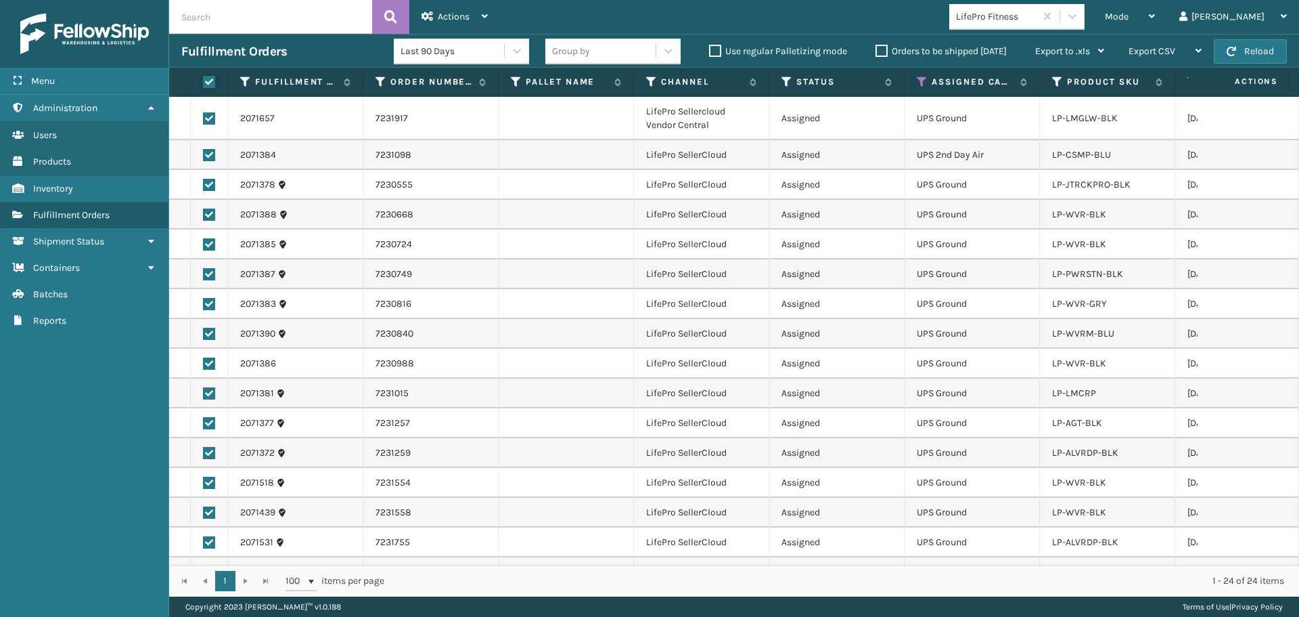
checkbox input "true"
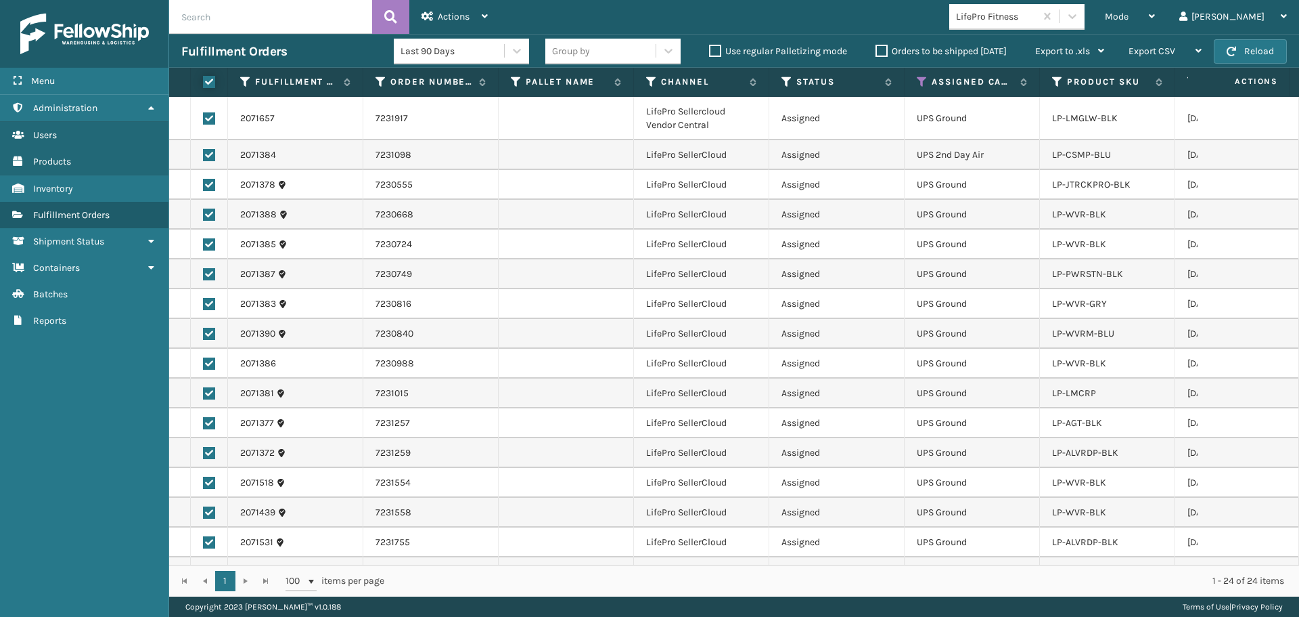
checkbox input "true"
click at [460, 11] on span "Actions" at bounding box center [454, 17] width 32 height 12
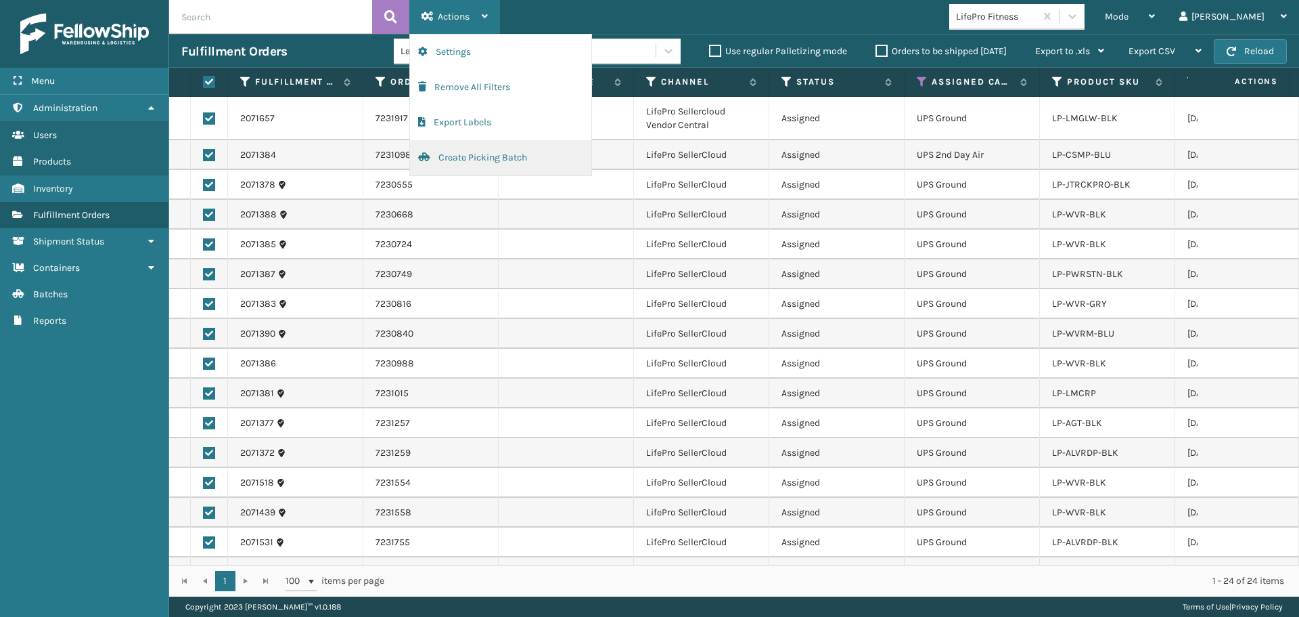
click at [470, 155] on button "Create Picking Batch" at bounding box center [500, 157] width 181 height 35
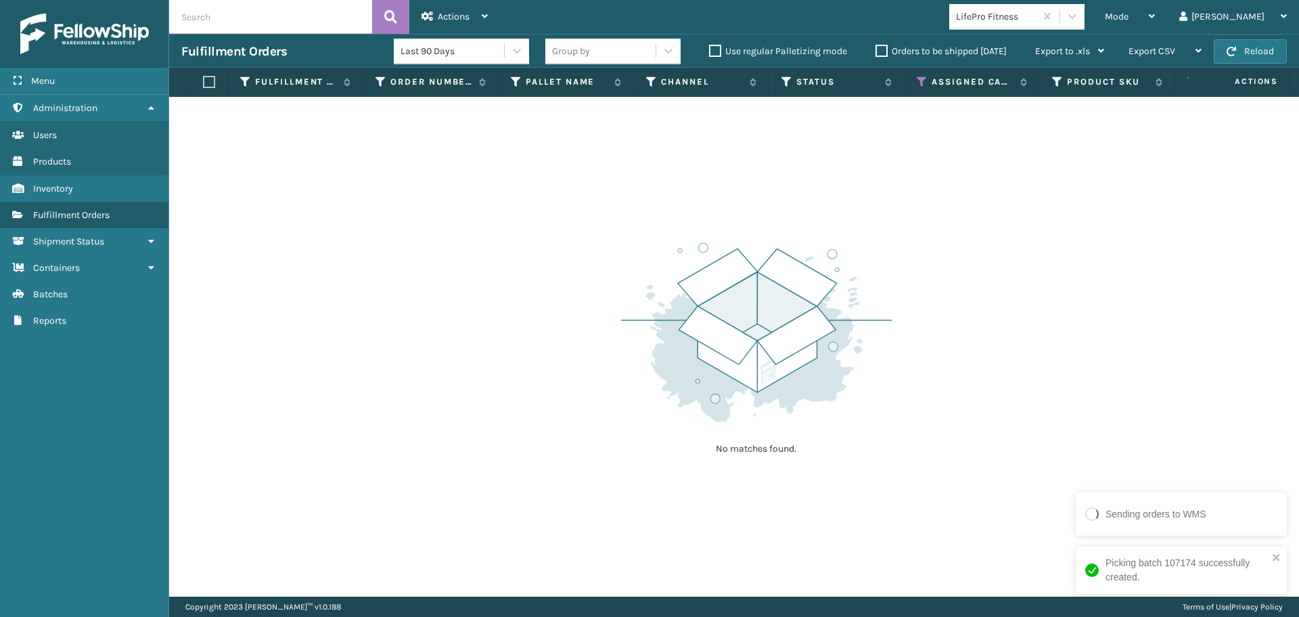
click at [1026, 16] on div "LifePro Fitness" at bounding box center [996, 16] width 81 height 14
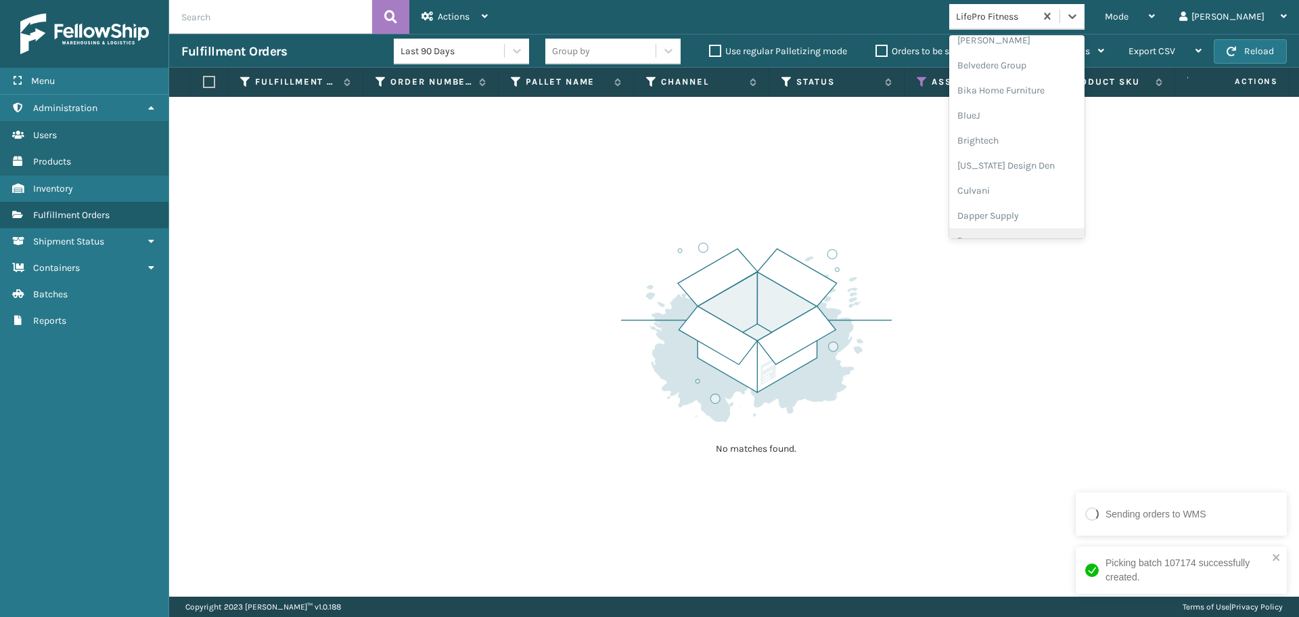
scroll to position [63, 0]
click at [1024, 161] on div "Brightech" at bounding box center [1017, 162] width 135 height 25
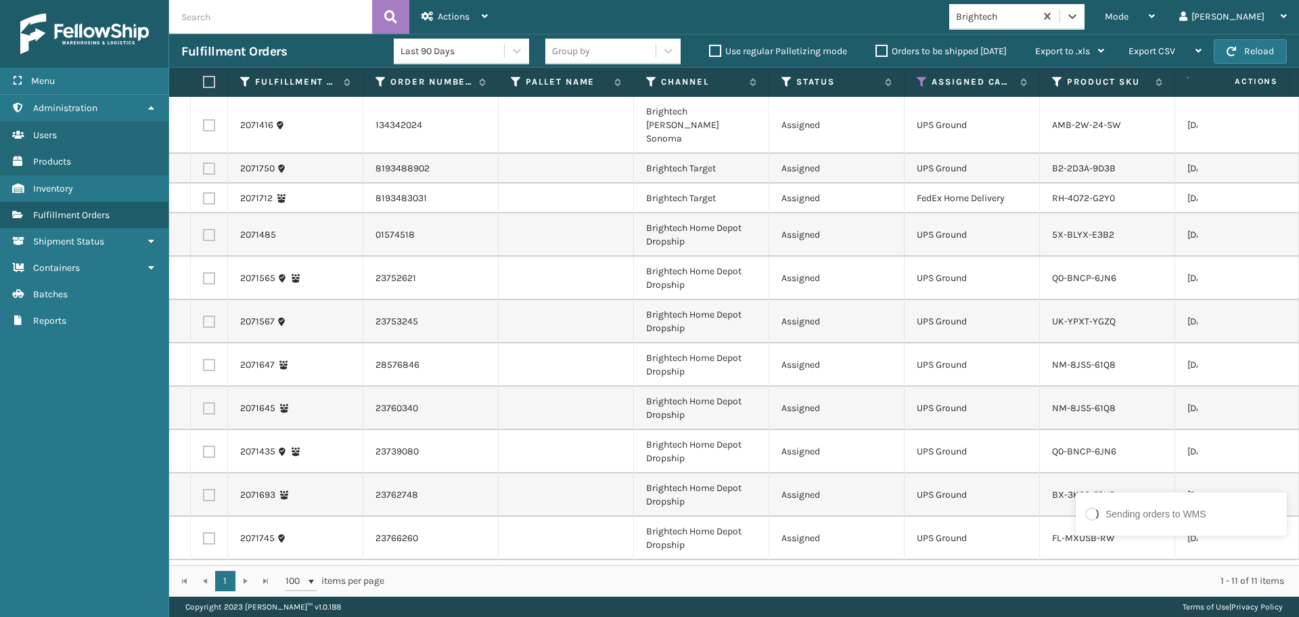
click at [209, 79] on label at bounding box center [207, 82] width 8 height 12
click at [204, 79] on input "checkbox" at bounding box center [203, 82] width 1 height 9
checkbox input "true"
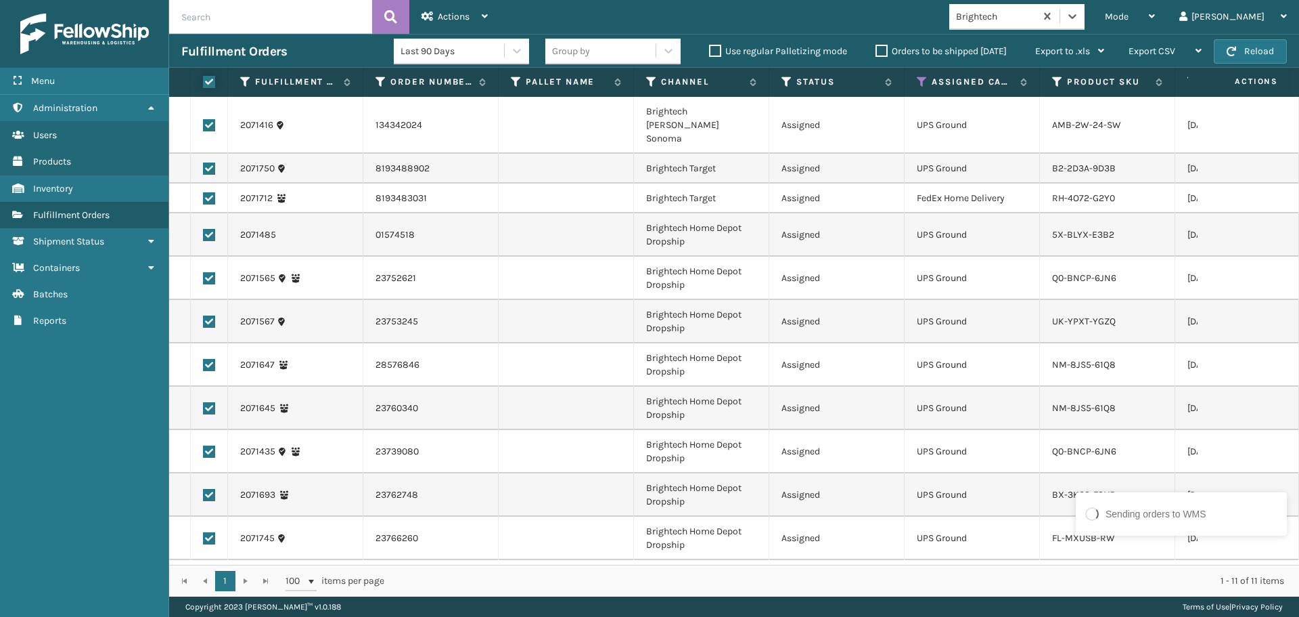
checkbox input "true"
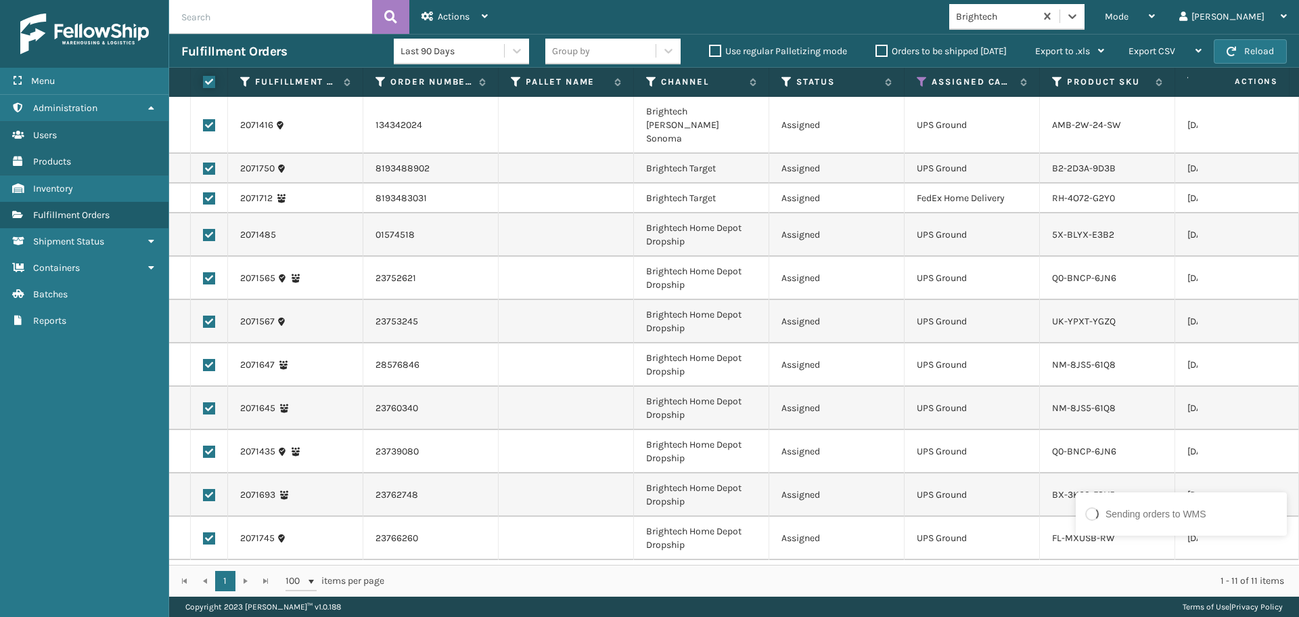
checkbox input "true"
click at [448, 8] on div "Actions" at bounding box center [455, 17] width 66 height 34
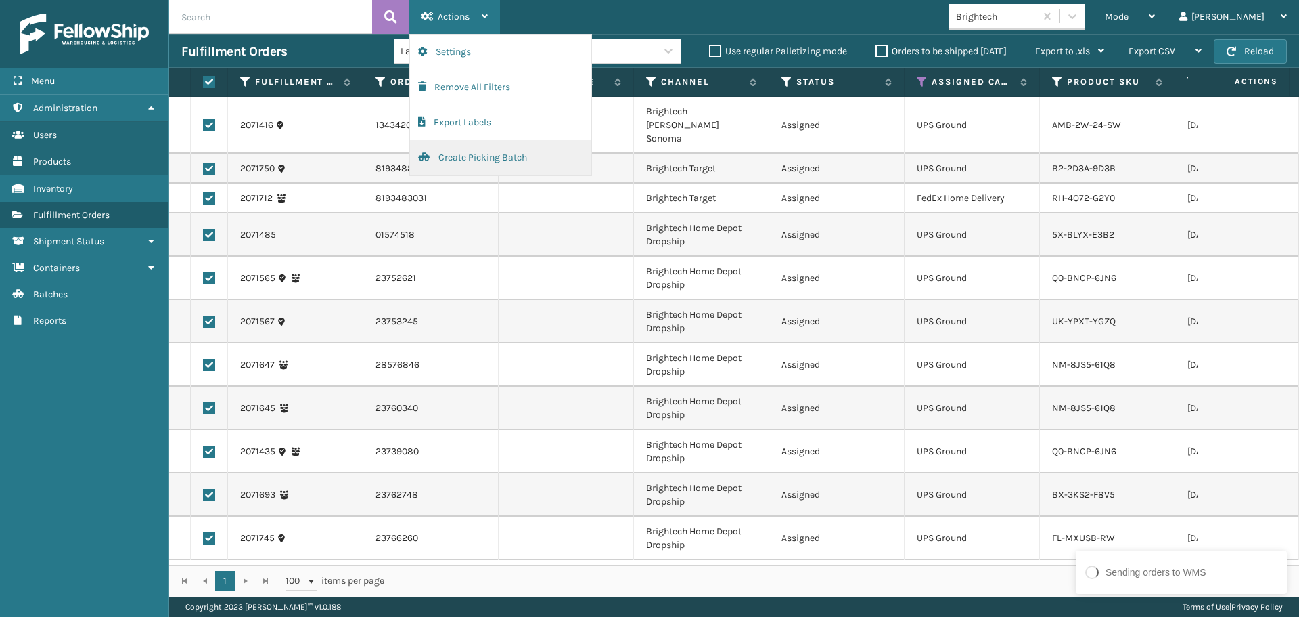
click at [472, 160] on button "Create Picking Batch" at bounding box center [500, 157] width 181 height 35
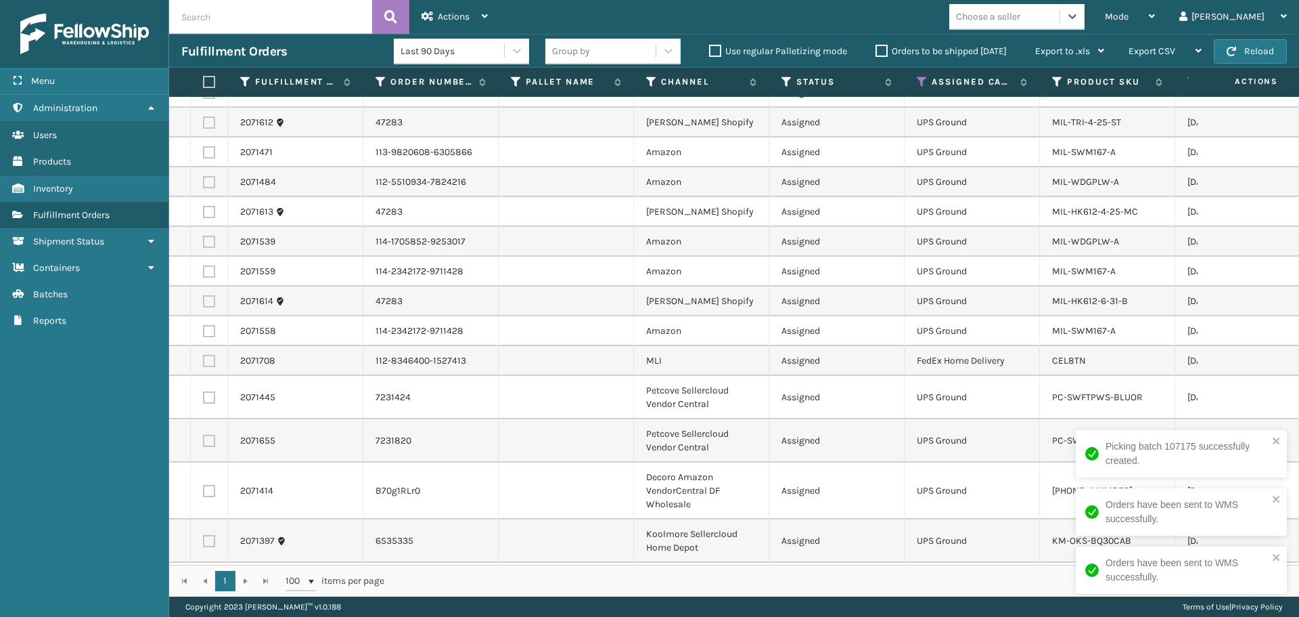
scroll to position [1895, 0]
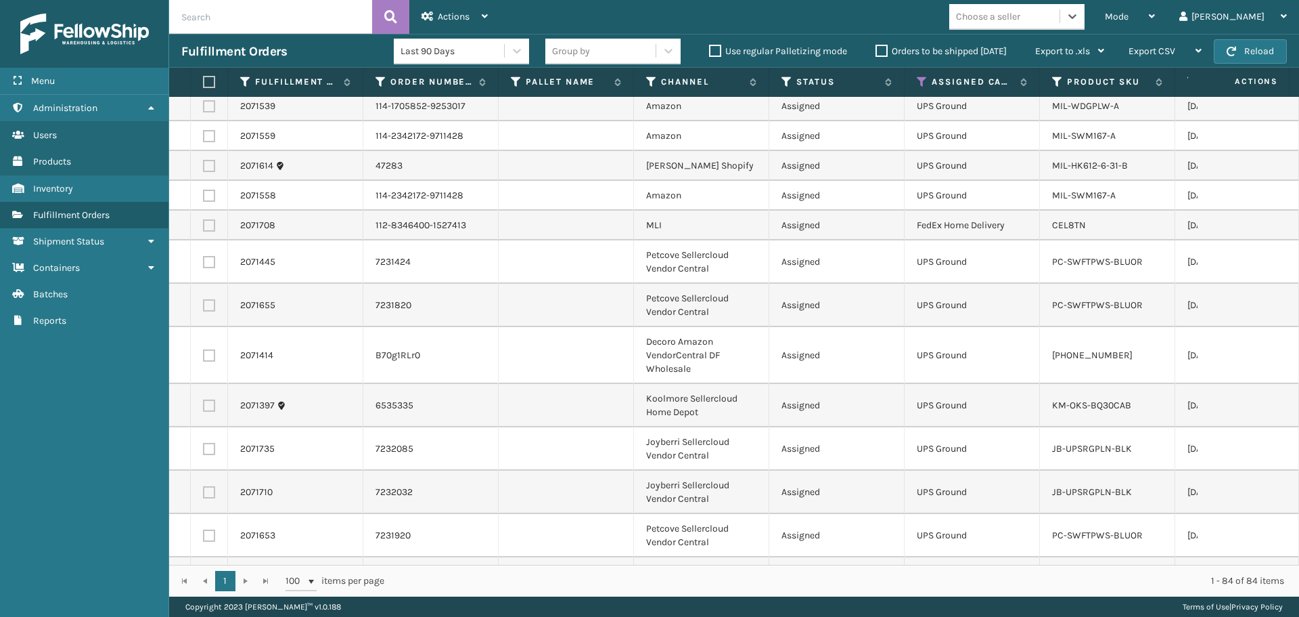
click at [1060, 18] on div "Choose a seller" at bounding box center [1005, 16] width 110 height 22
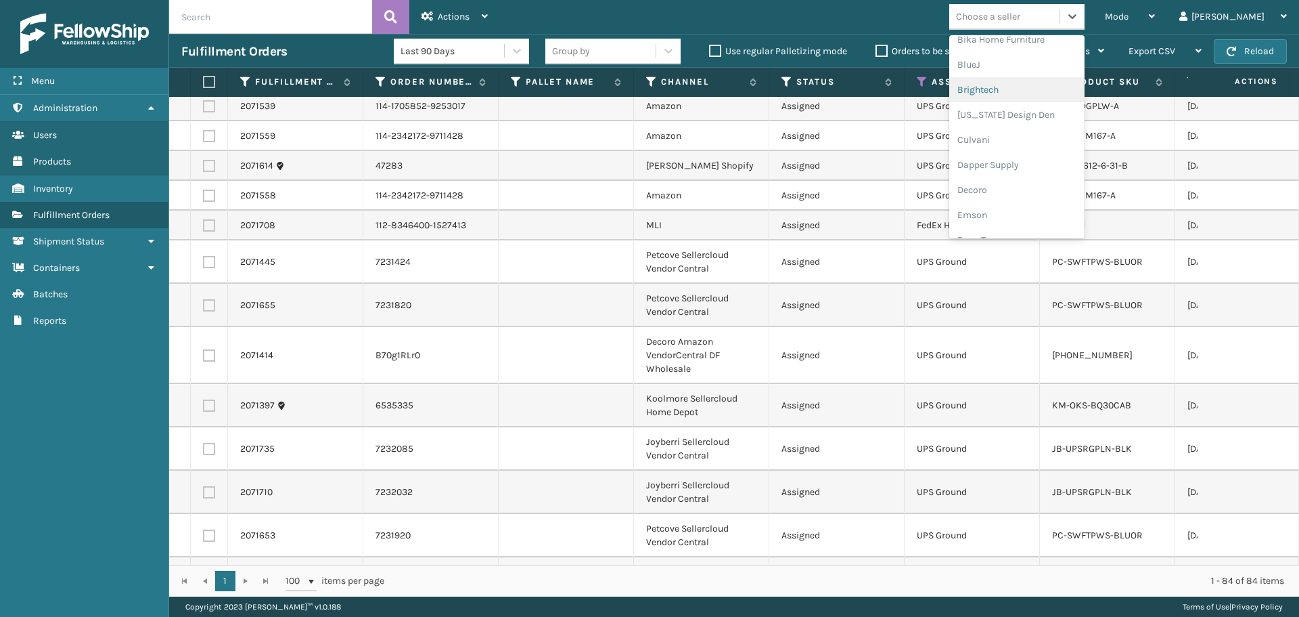
scroll to position [271, 0]
click at [1039, 206] on div "JumpSport" at bounding box center [1017, 205] width 135 height 25
